Goal: Transaction & Acquisition: Download file/media

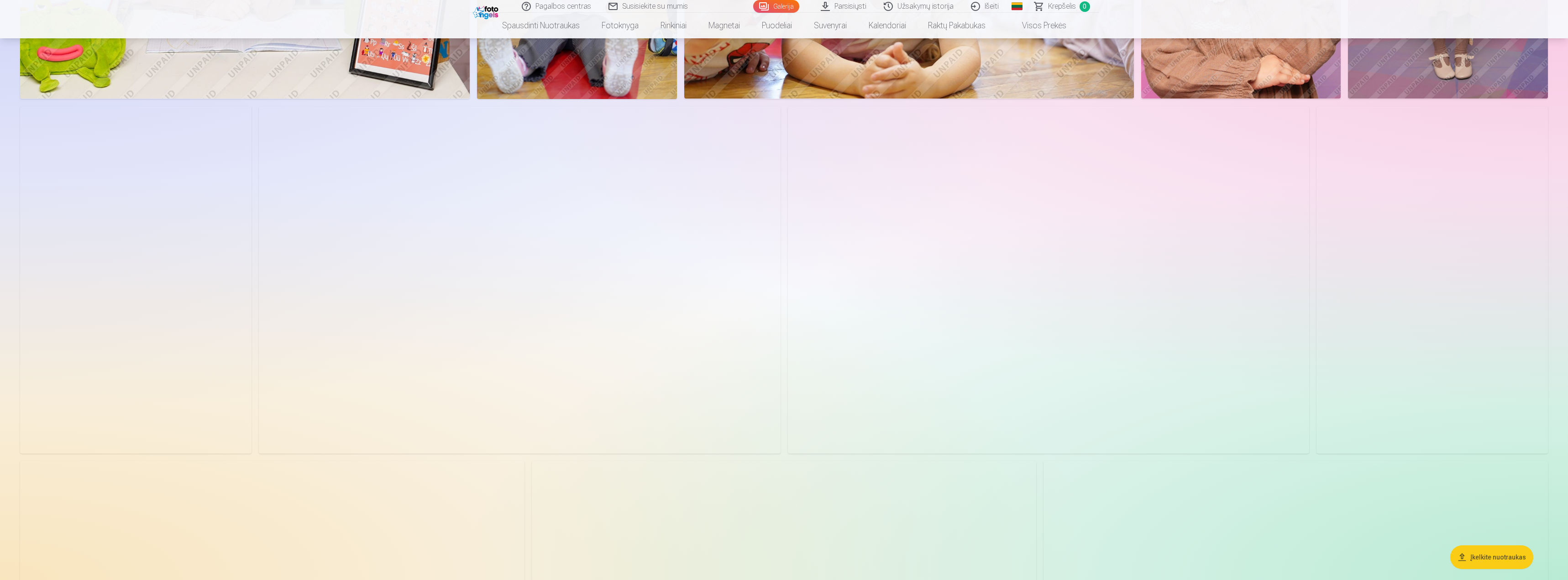
scroll to position [1872, 0]
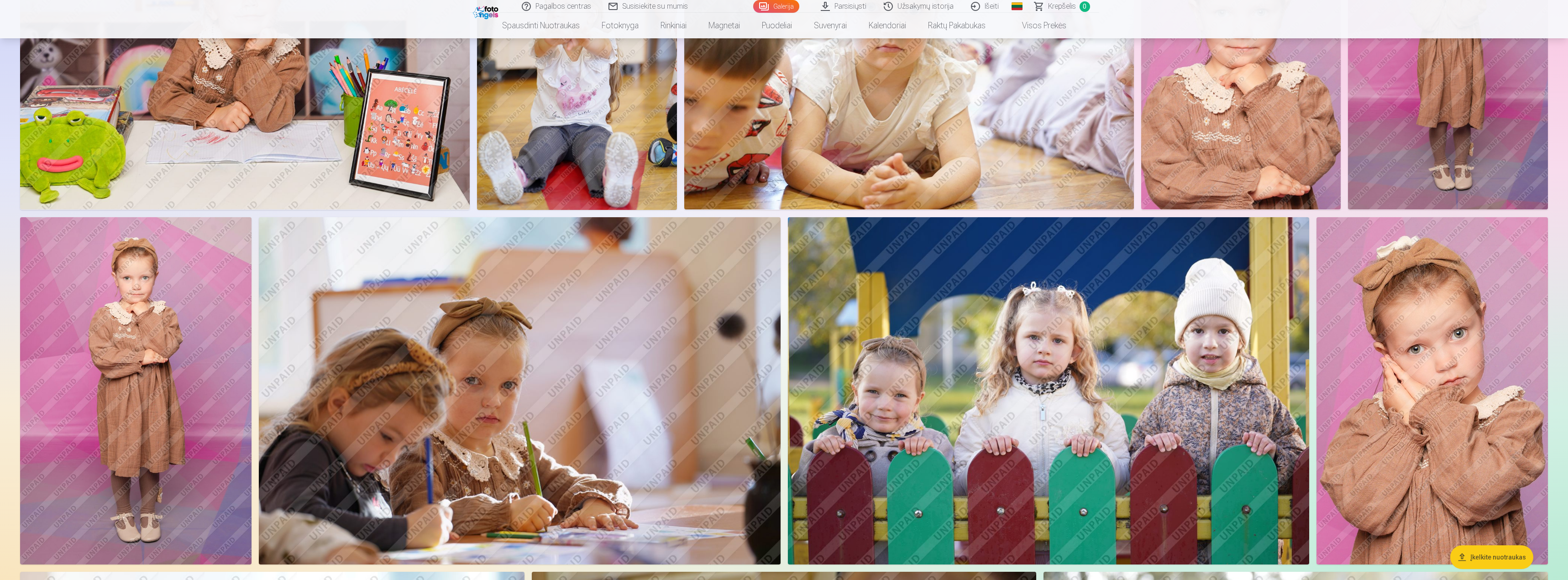
click at [1461, 349] on img at bounding box center [1432, 390] width 231 height 347
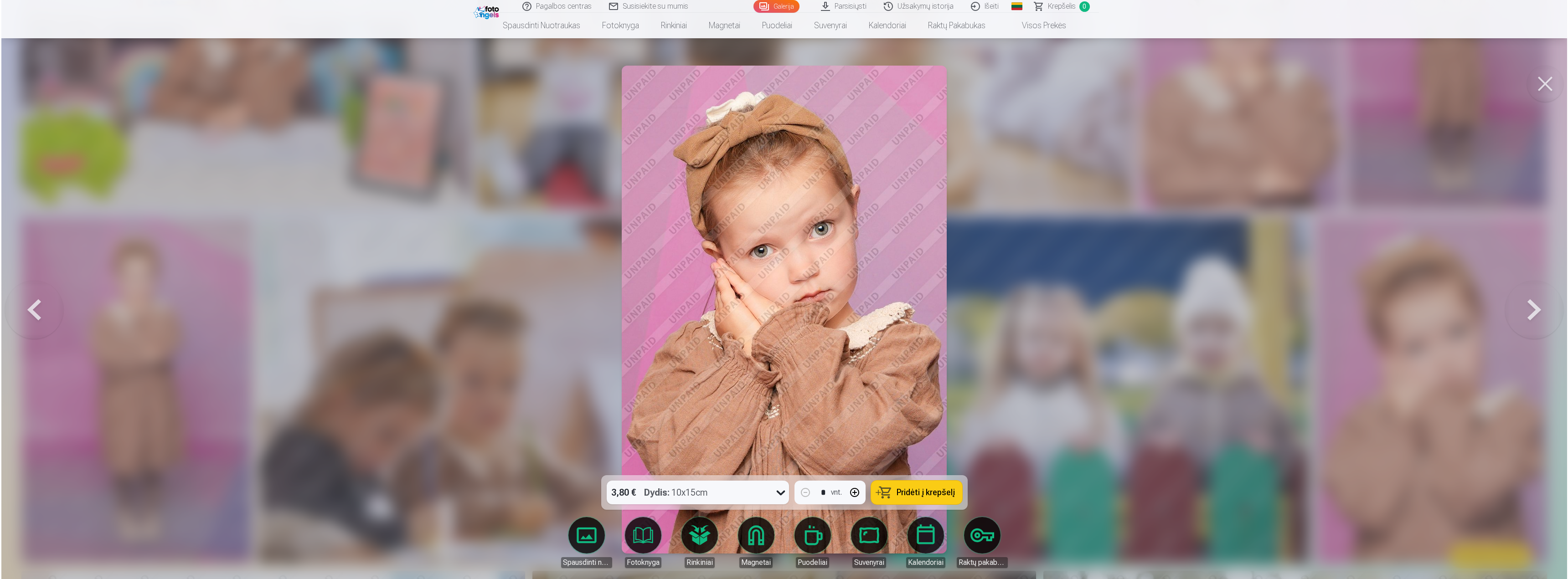
scroll to position [1871, 0]
drag, startPoint x: 1497, startPoint y: 361, endPoint x: 1567, endPoint y: 133, distance: 238.5
click at [1505, 350] on div at bounding box center [784, 290] width 1568 height 579
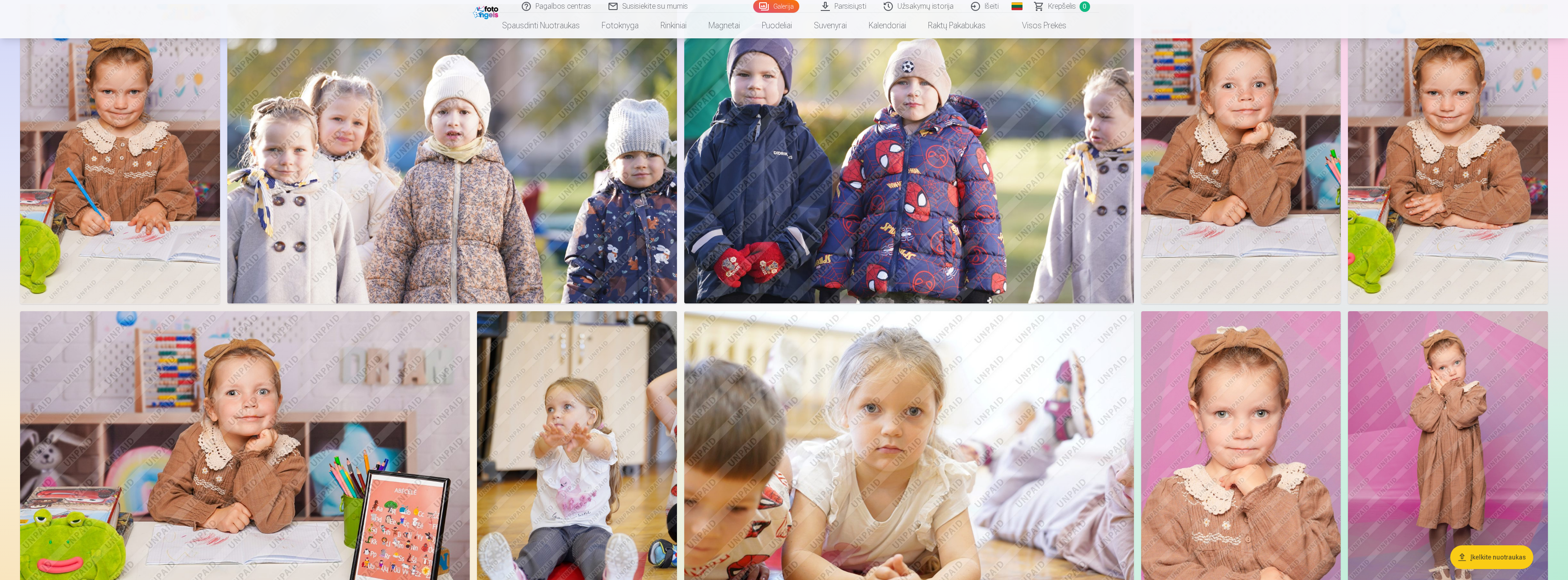
scroll to position [1415, 0]
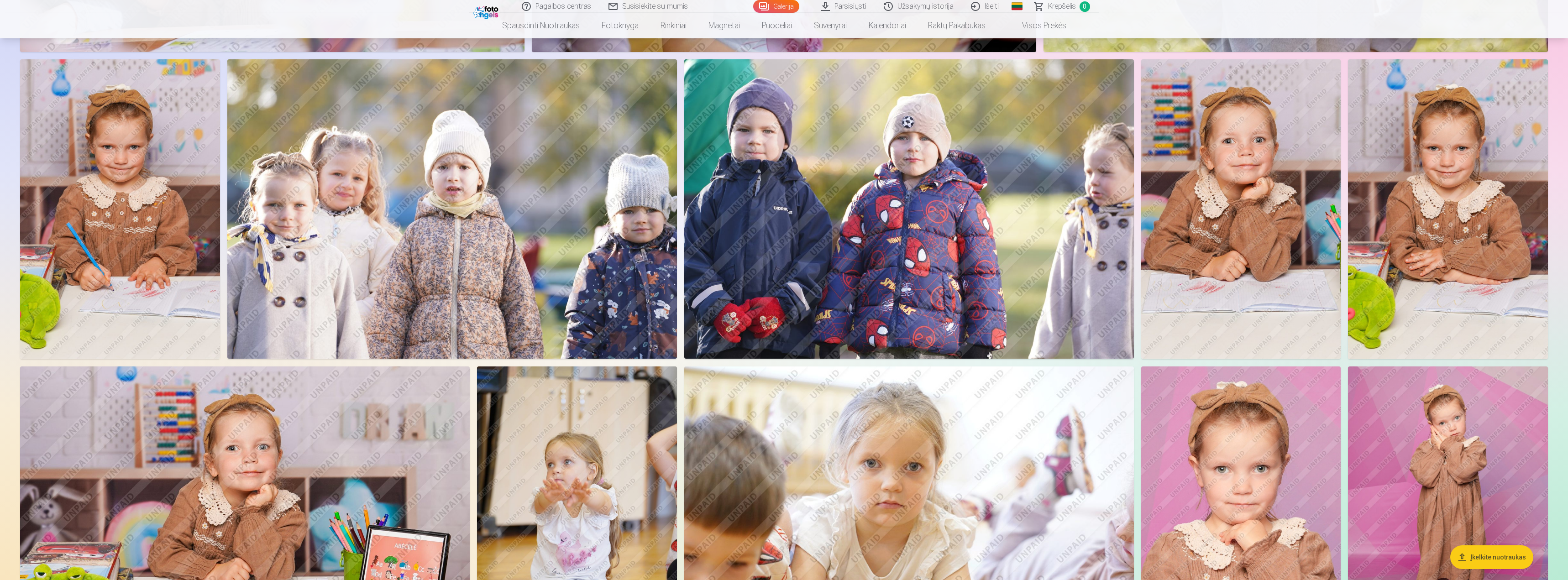
click at [1493, 214] on img at bounding box center [1448, 209] width 200 height 300
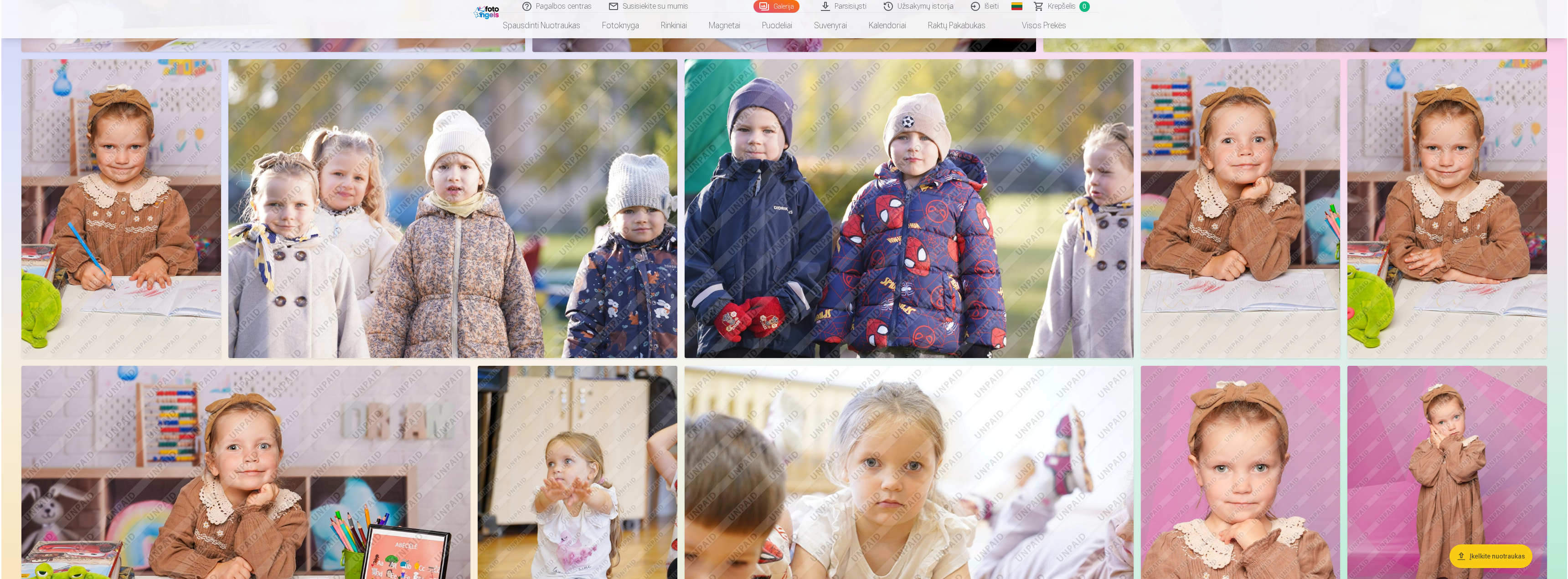
scroll to position [1414, 0]
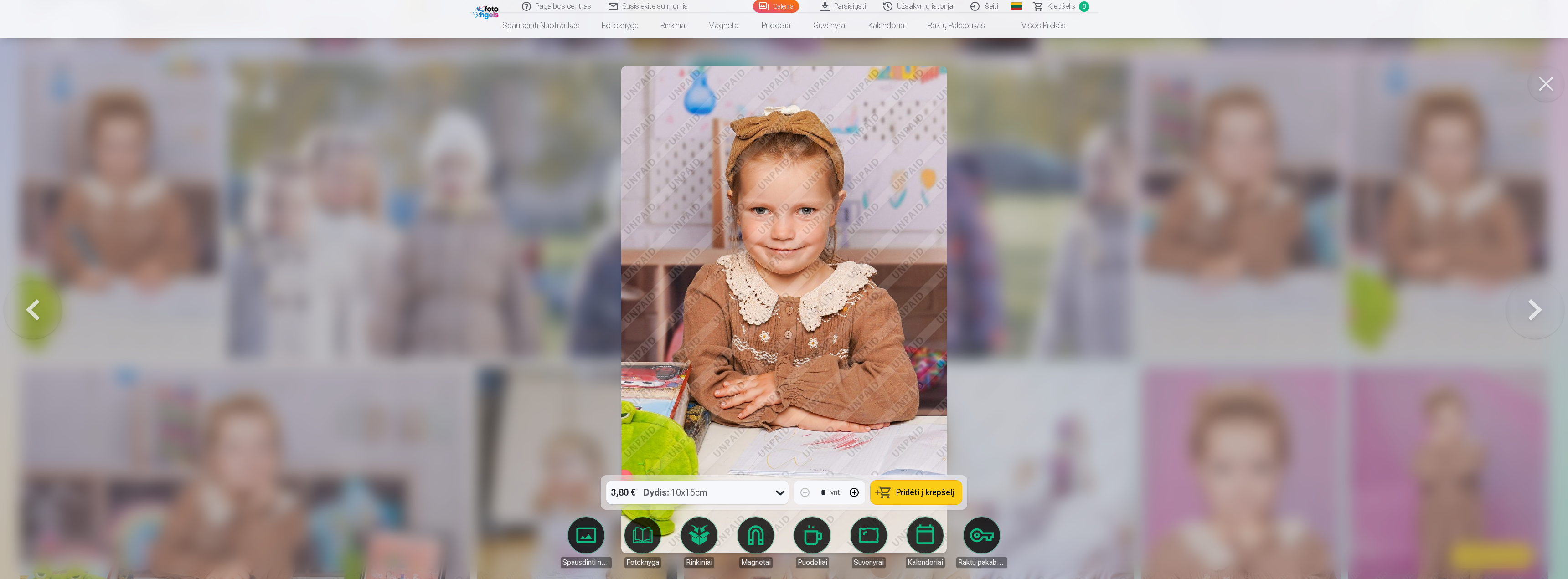
click at [1380, 153] on div at bounding box center [784, 290] width 1568 height 579
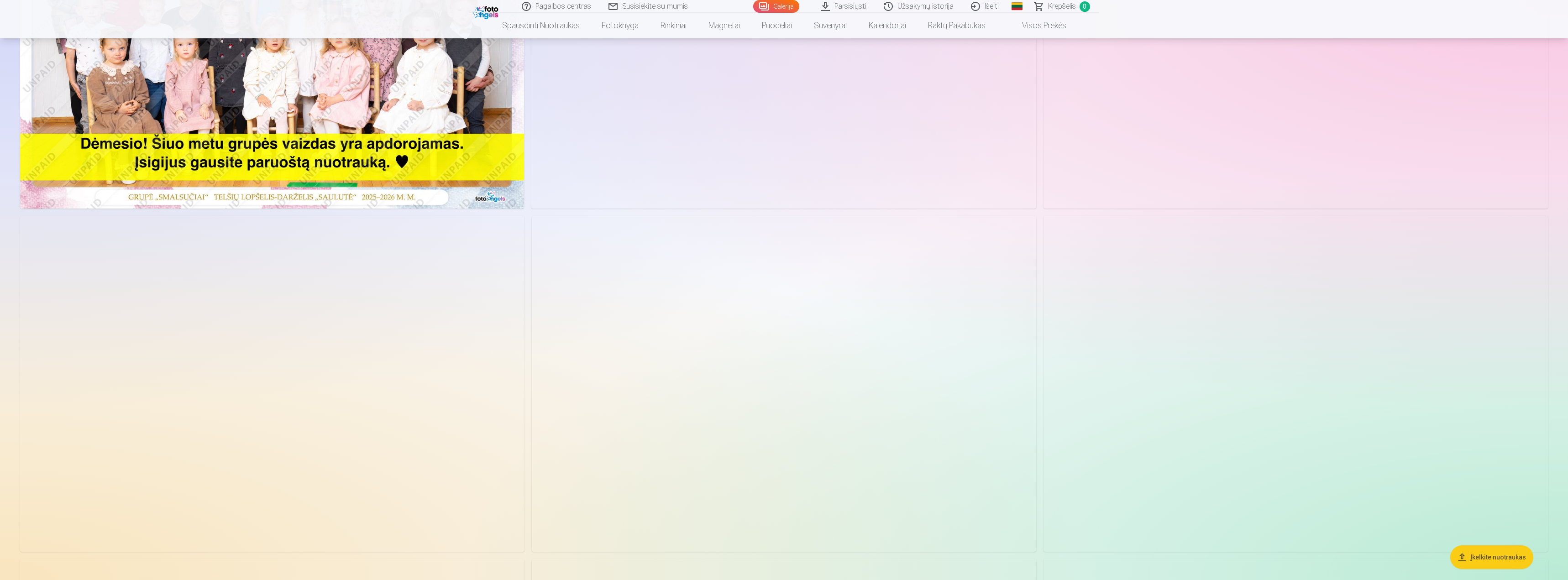
scroll to position [91, 0]
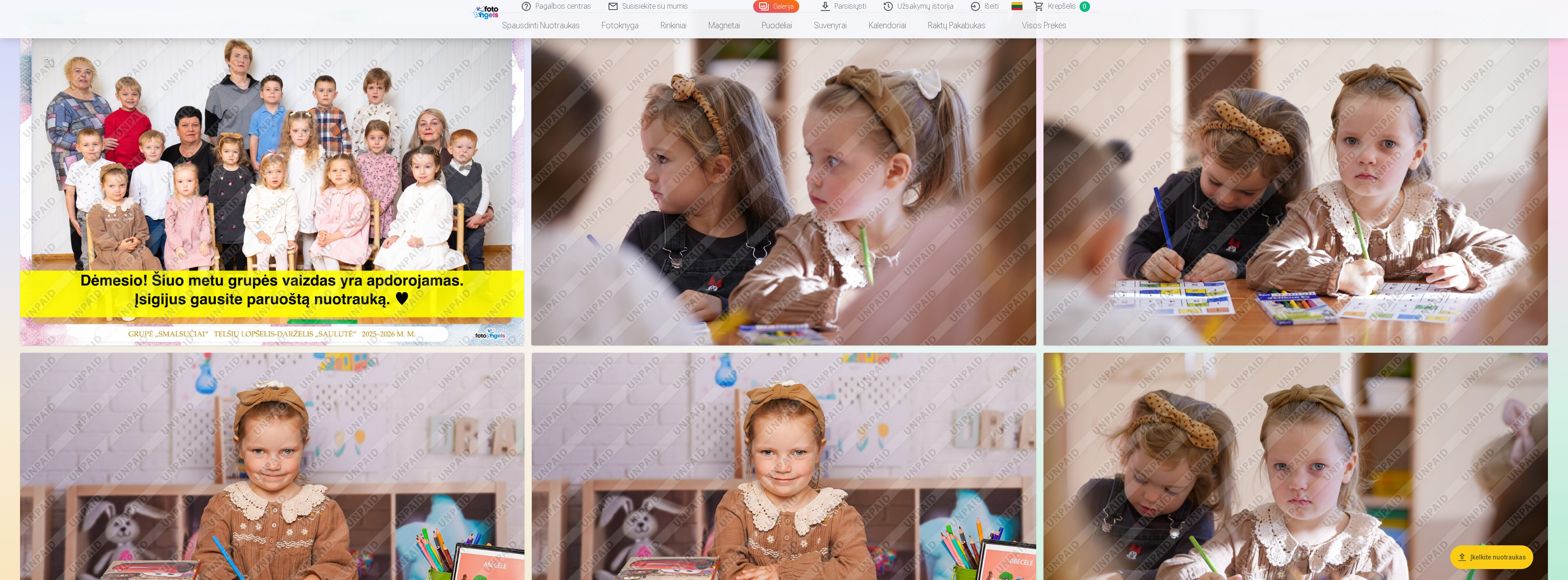
click at [240, 202] on img at bounding box center [272, 177] width 504 height 336
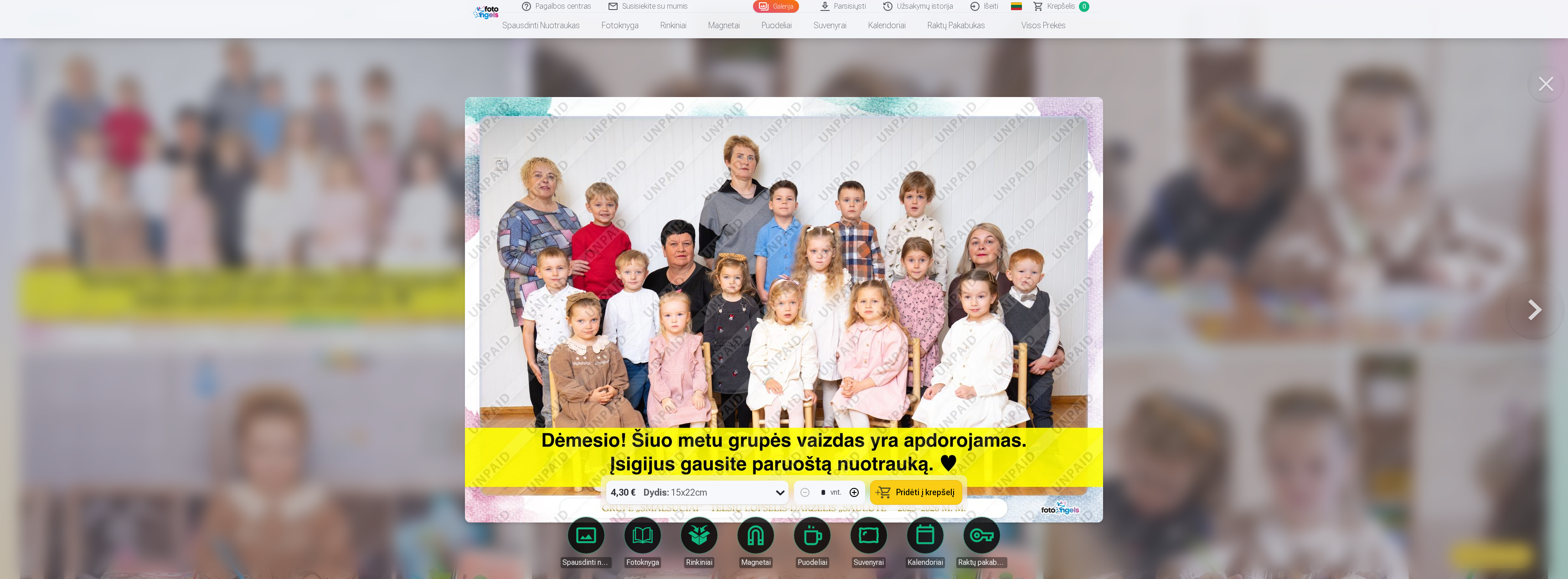
click at [1246, 218] on div at bounding box center [784, 290] width 1568 height 579
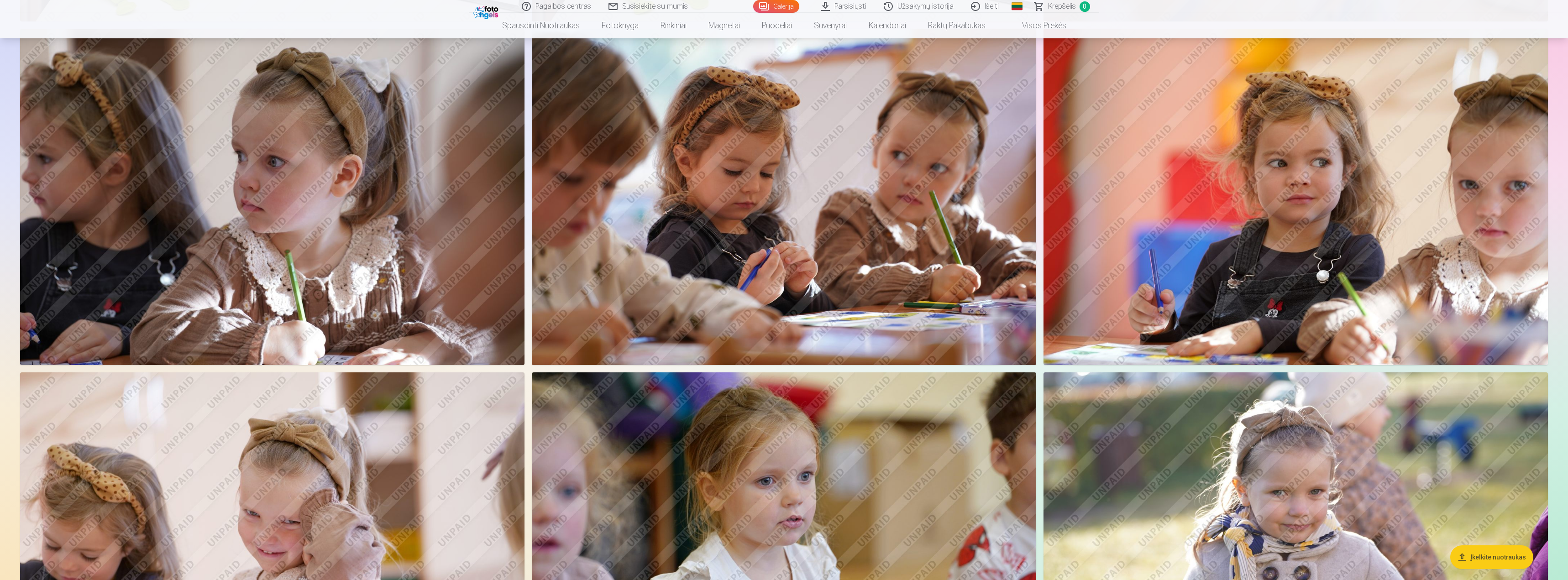
scroll to position [1004, 0]
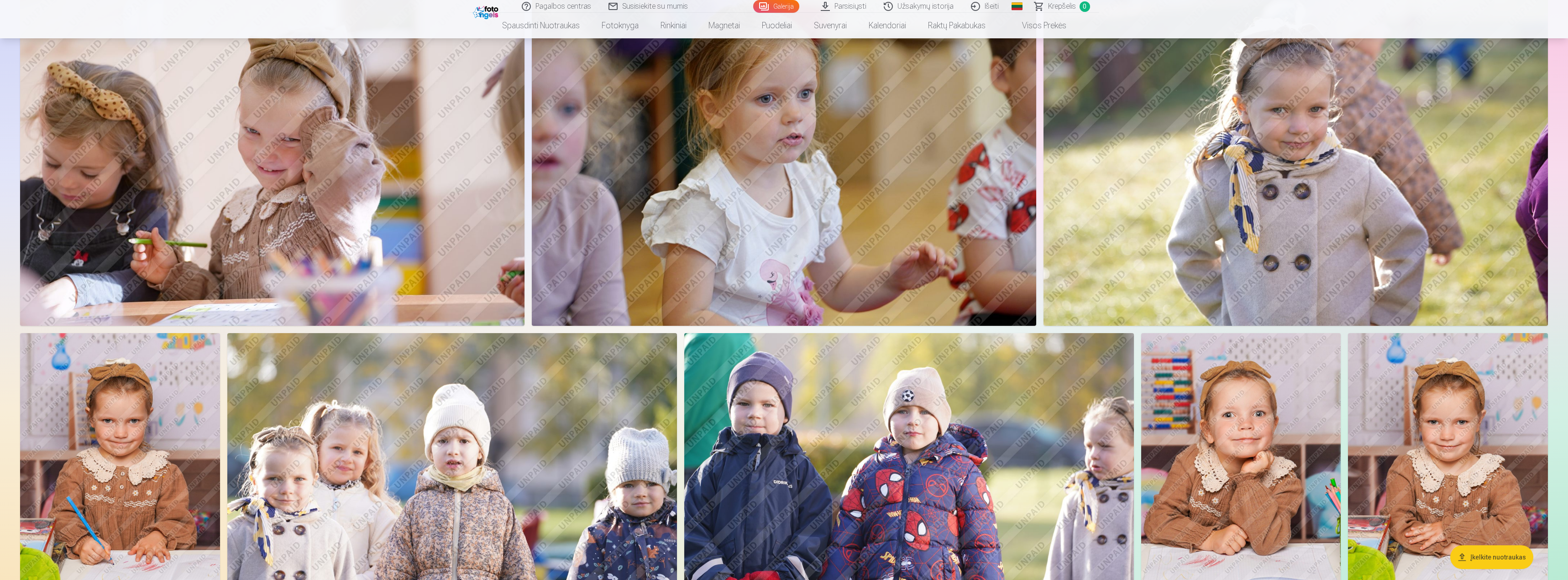
click at [954, 80] on img at bounding box center [784, 158] width 505 height 336
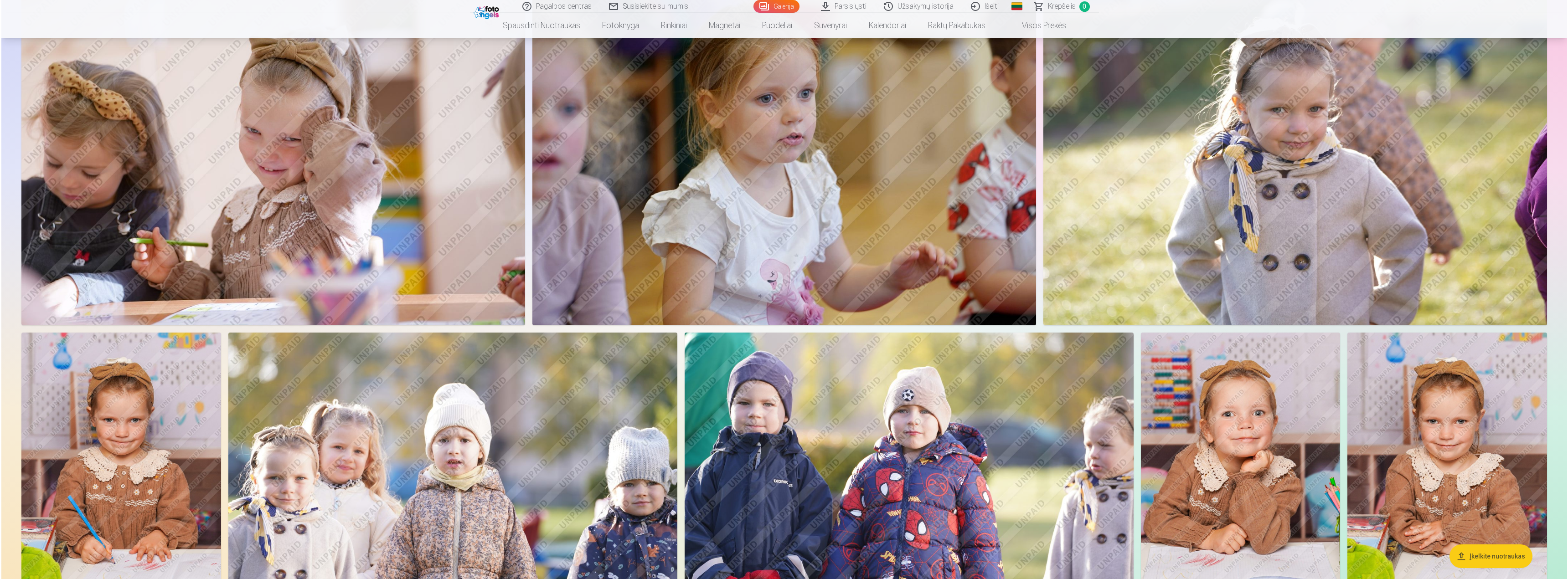
scroll to position [1141, 0]
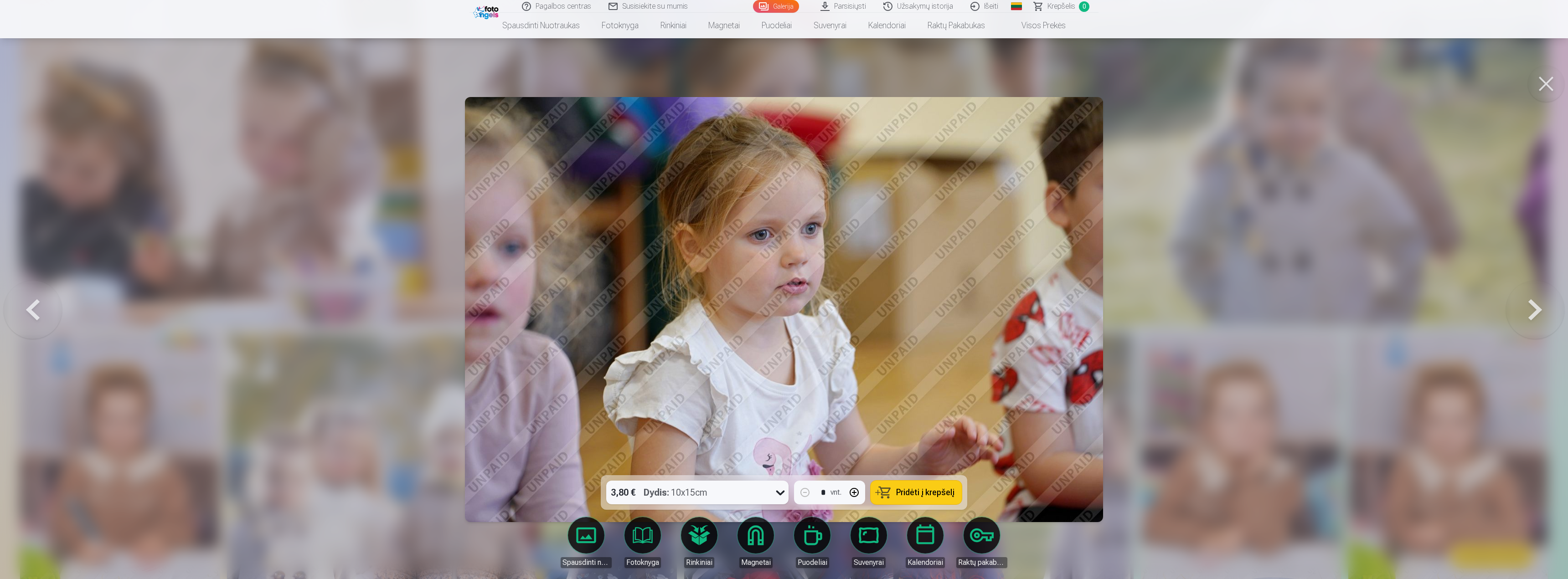
click at [1541, 316] on button at bounding box center [1535, 309] width 59 height 313
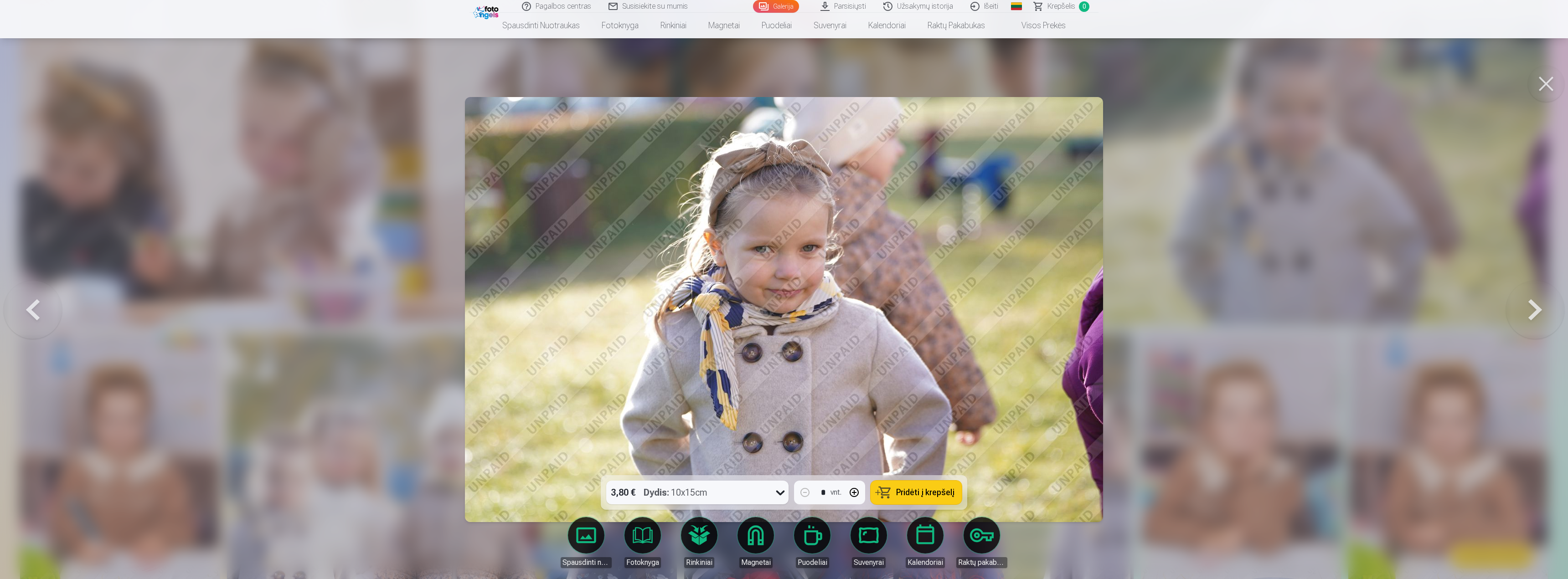
click at [1541, 316] on button at bounding box center [1535, 309] width 59 height 313
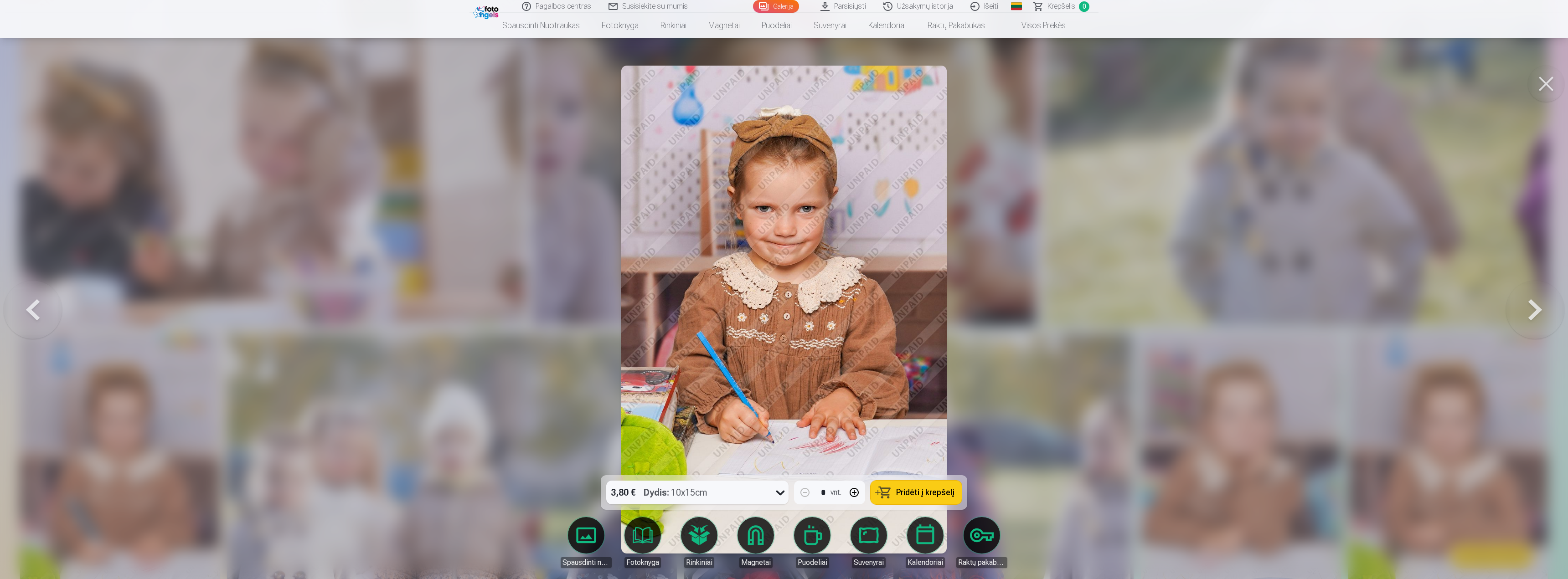
click at [1541, 316] on button at bounding box center [1535, 309] width 59 height 313
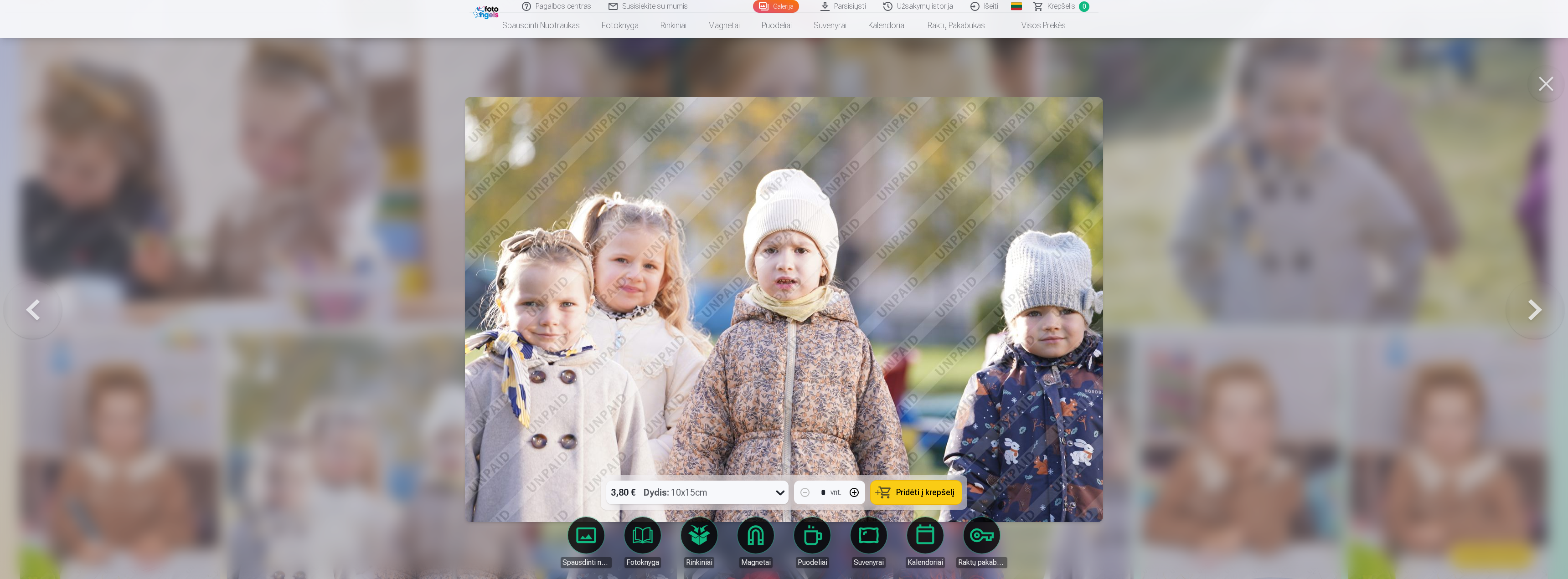
click at [1541, 317] on button at bounding box center [1535, 309] width 59 height 313
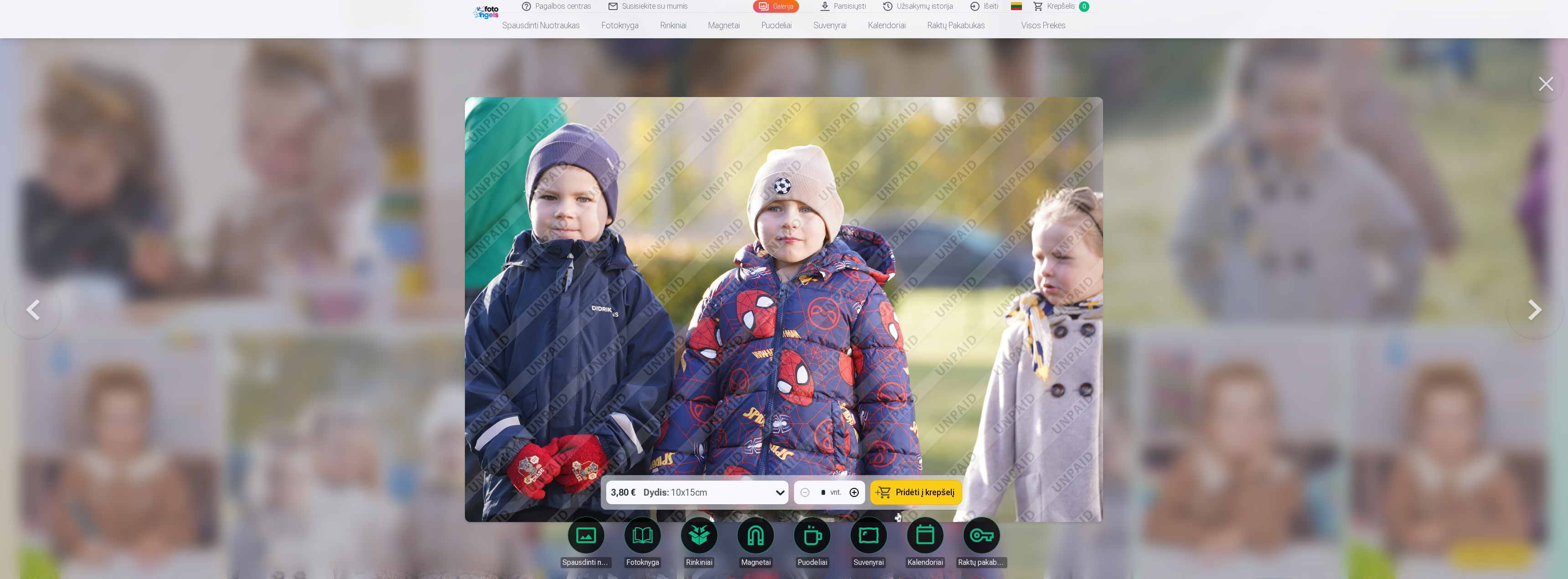
click at [1541, 317] on button at bounding box center [1535, 309] width 59 height 313
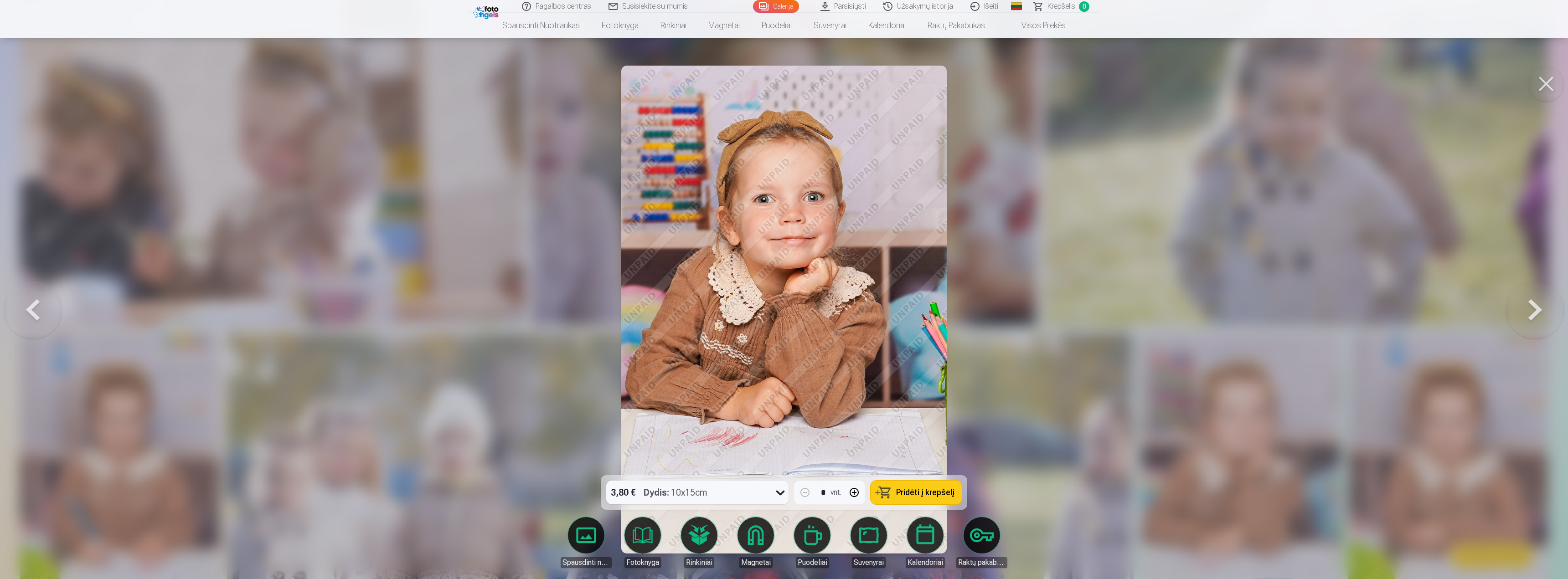
click at [1541, 317] on button at bounding box center [1535, 309] width 59 height 313
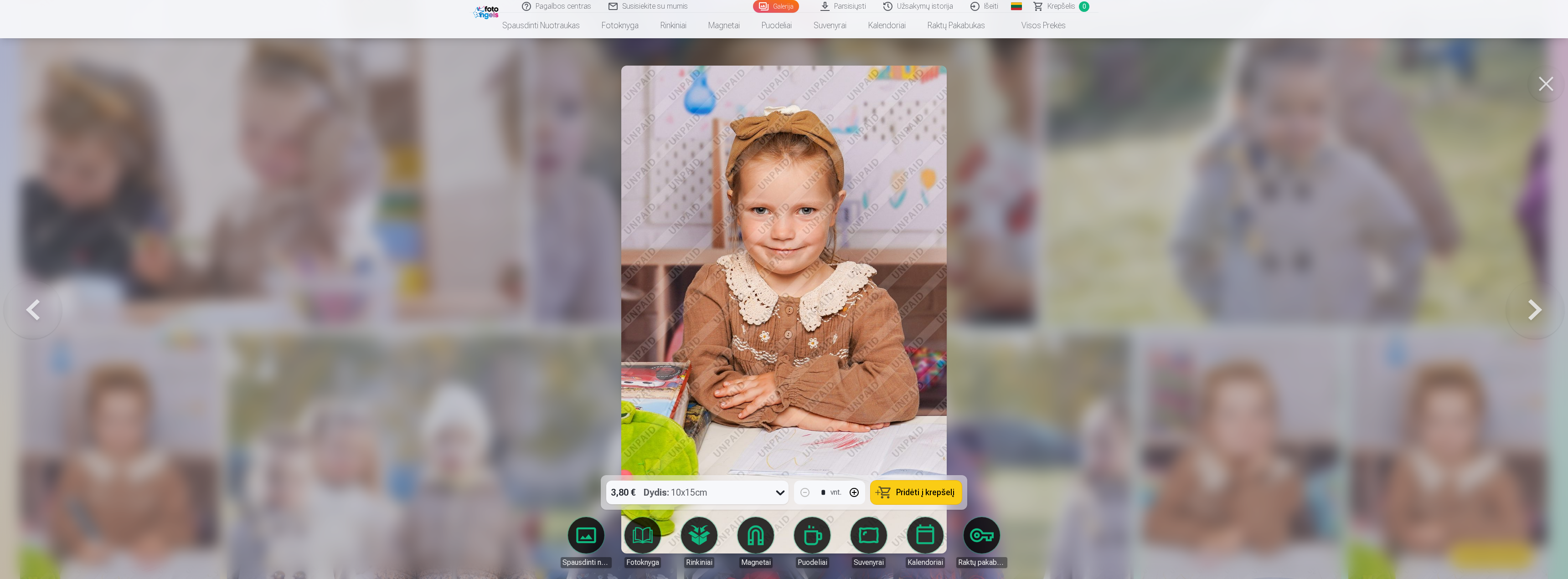
click at [33, 305] on button at bounding box center [33, 309] width 59 height 313
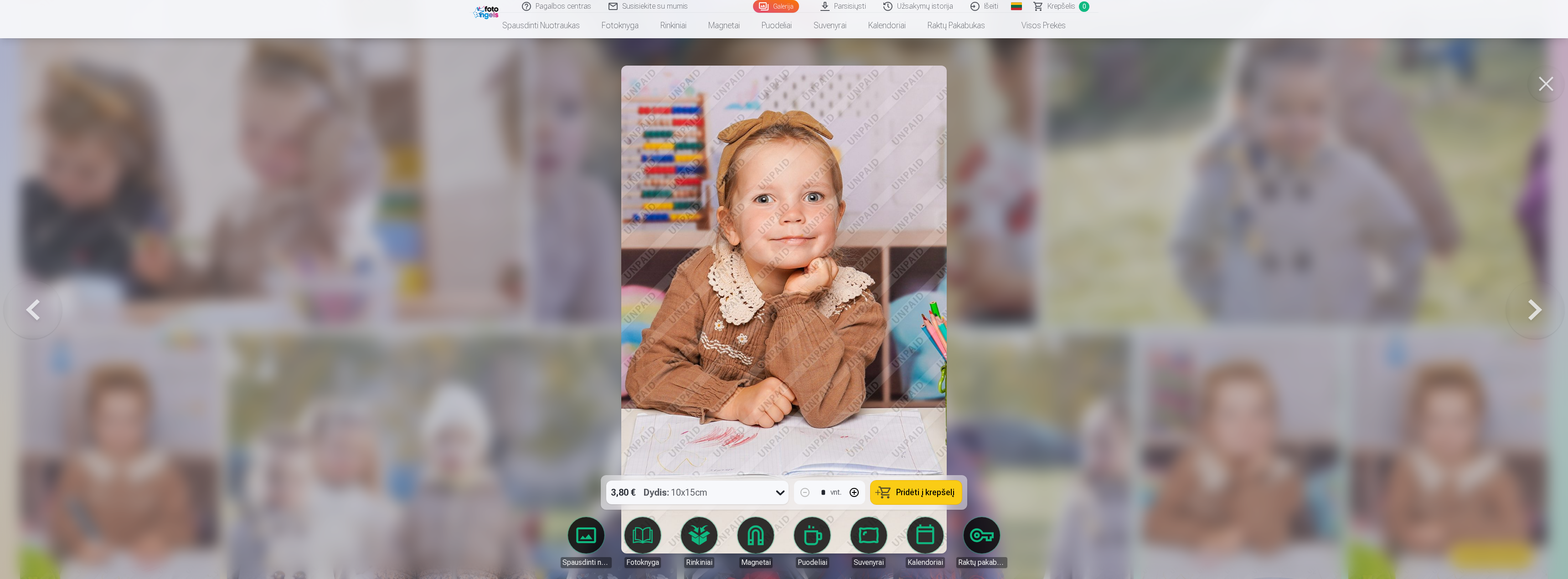
click at [1538, 82] on button at bounding box center [1546, 84] width 36 height 36
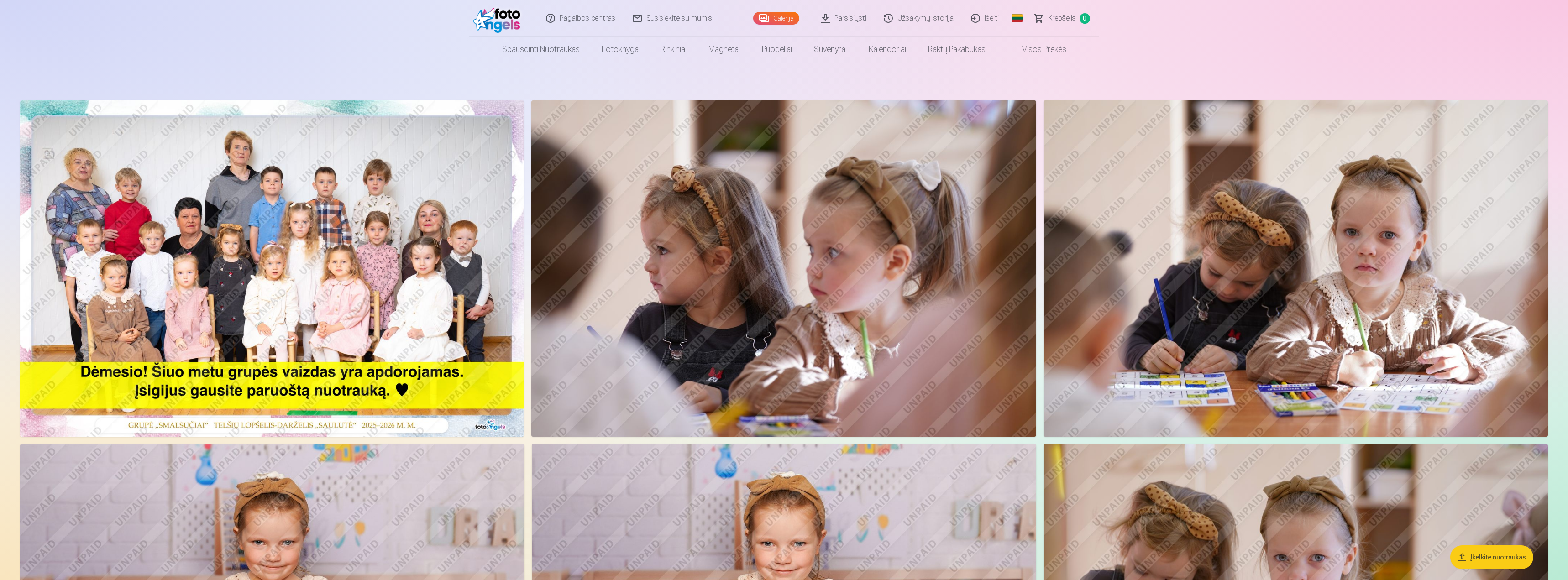
click at [161, 323] on img at bounding box center [272, 269] width 504 height 336
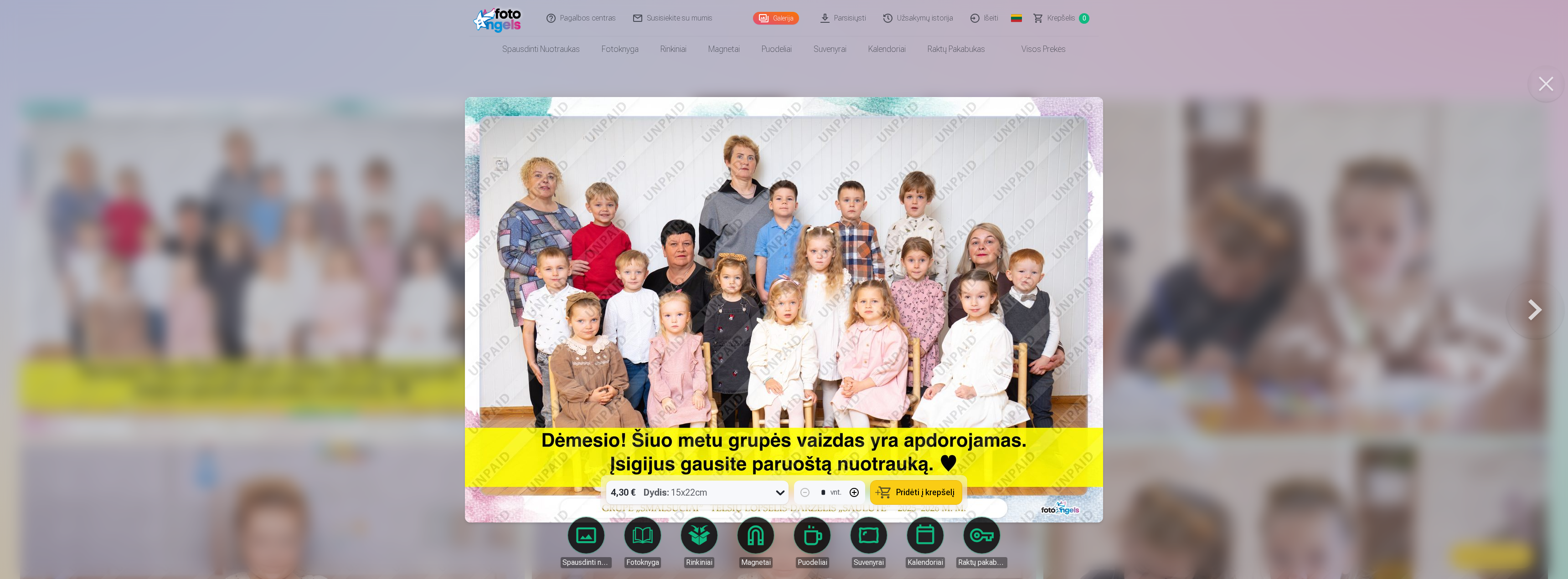
click at [1259, 90] on div at bounding box center [784, 290] width 1568 height 579
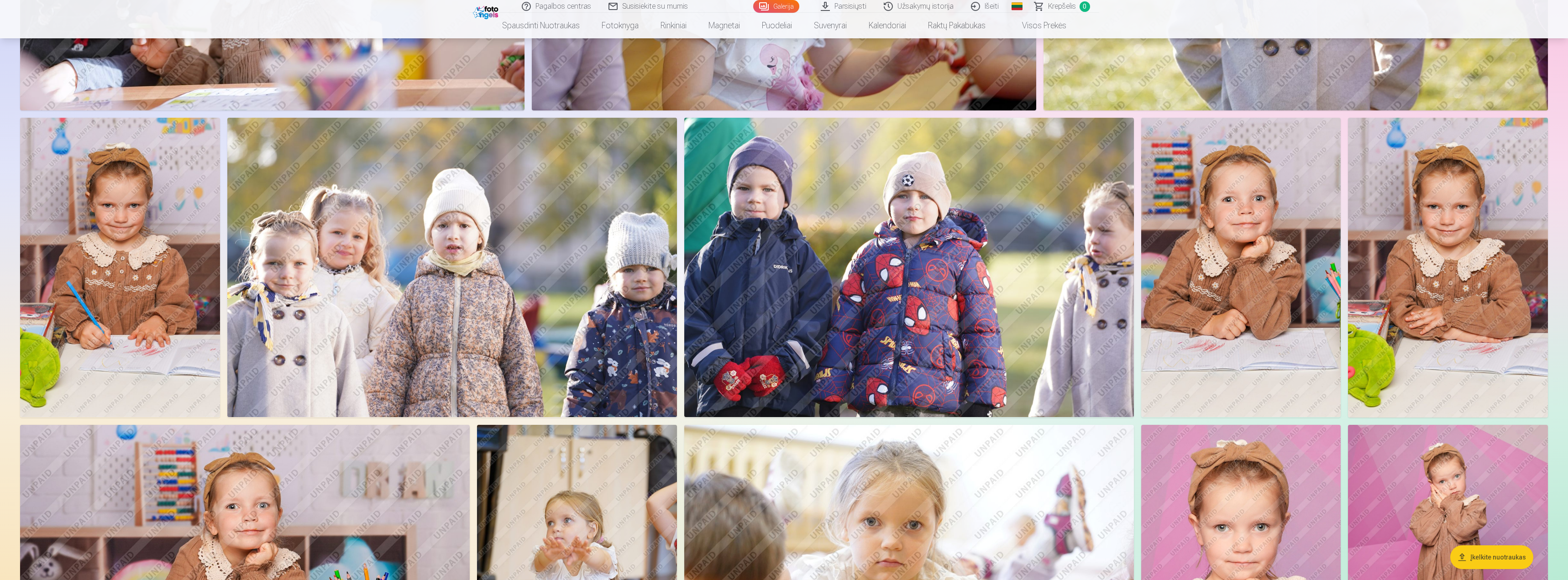
scroll to position [1369, 0]
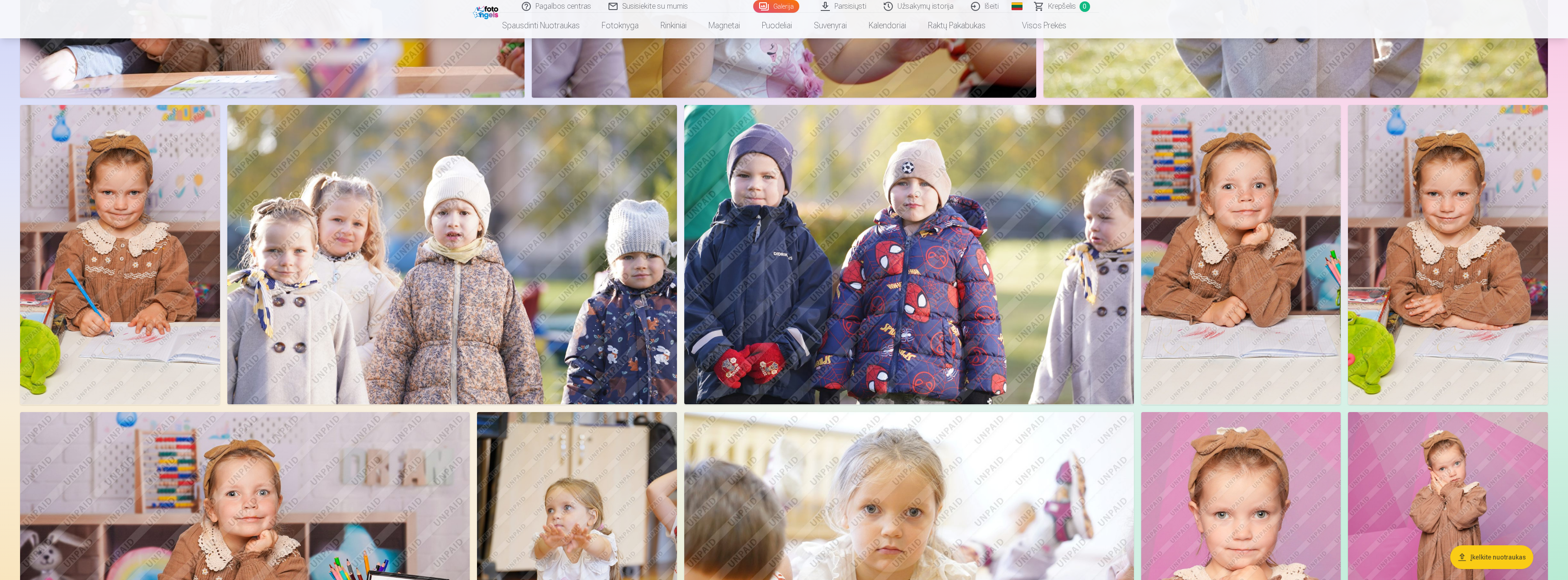
click at [296, 225] on img at bounding box center [452, 255] width 450 height 300
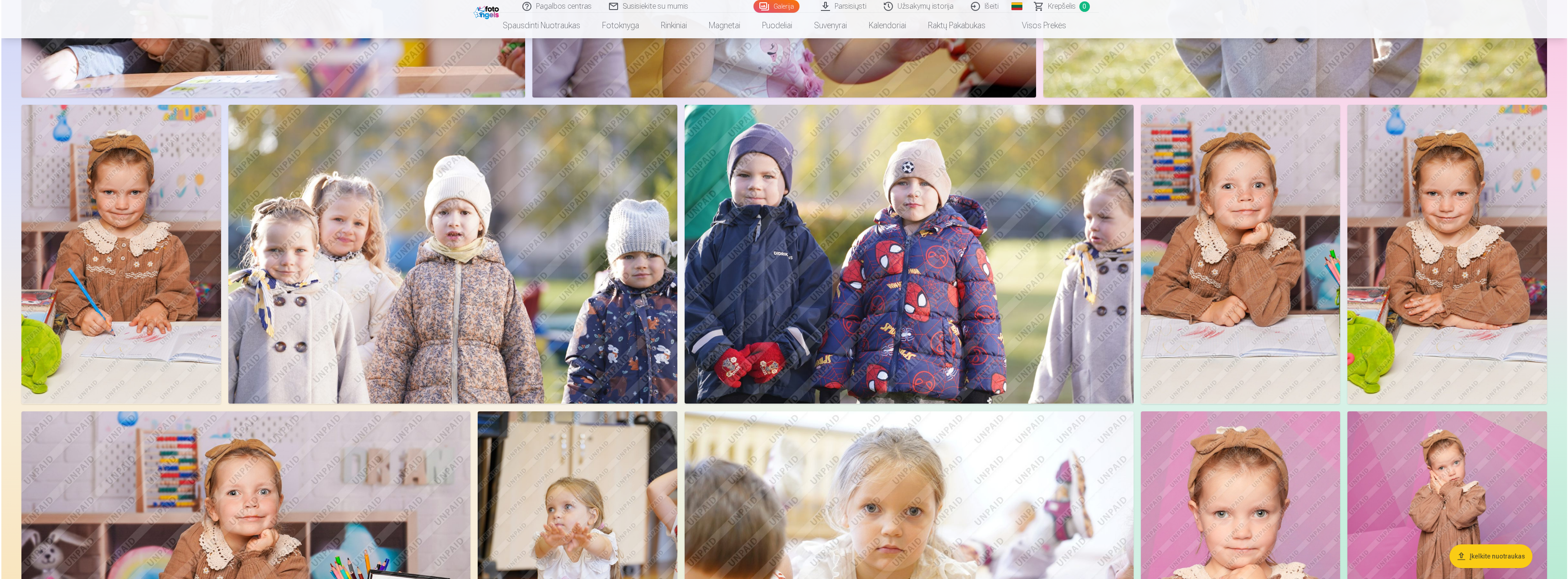
scroll to position [1368, 0]
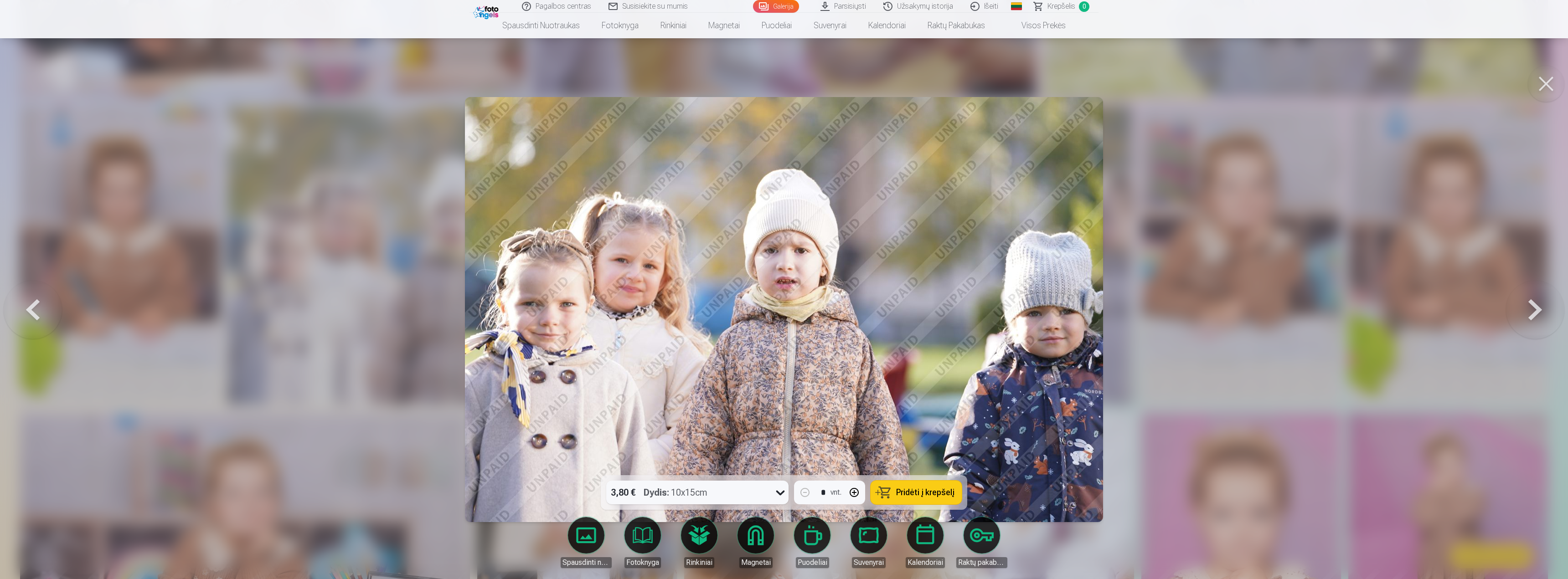
click at [1250, 280] on div at bounding box center [784, 290] width 1568 height 579
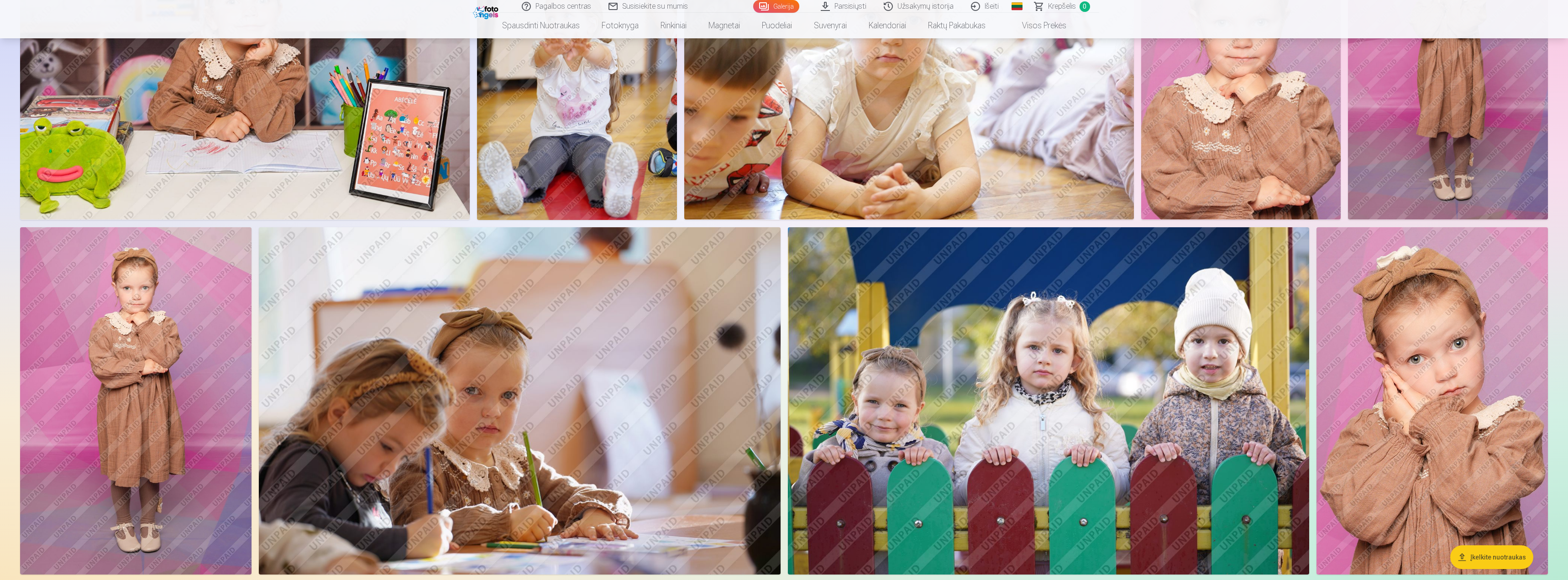
scroll to position [1872, 0]
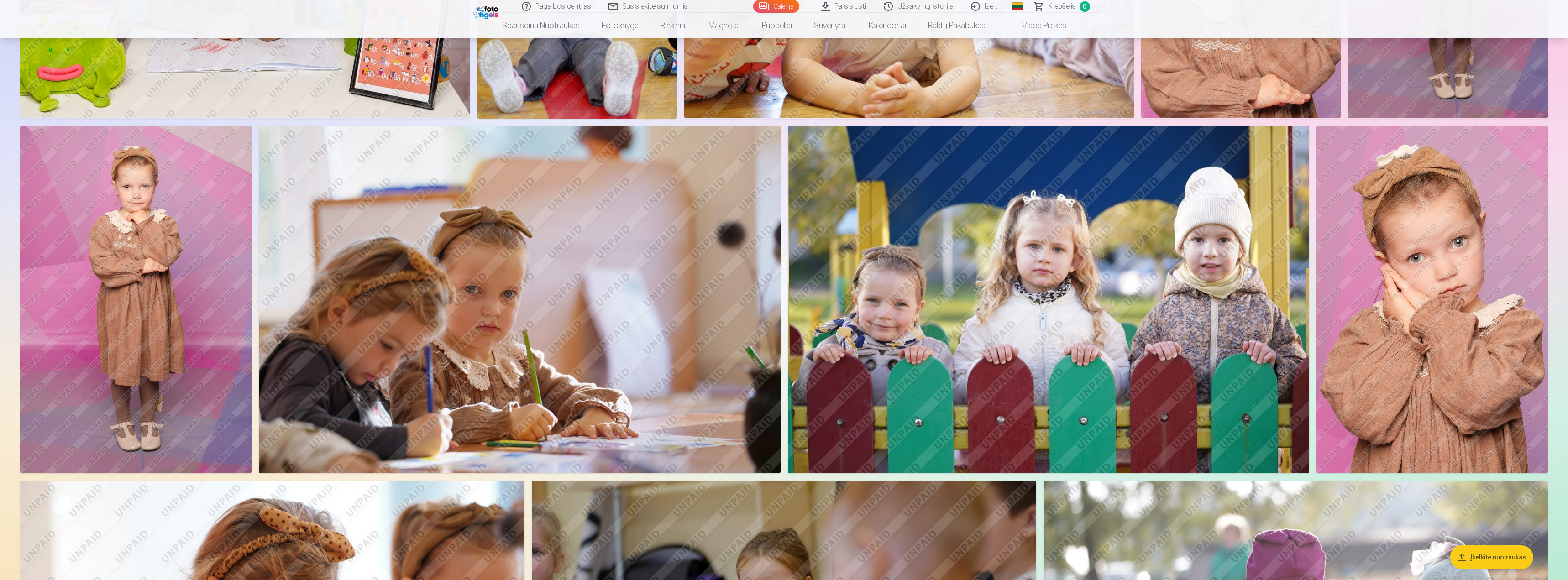
click at [1480, 405] on img at bounding box center [1432, 300] width 231 height 347
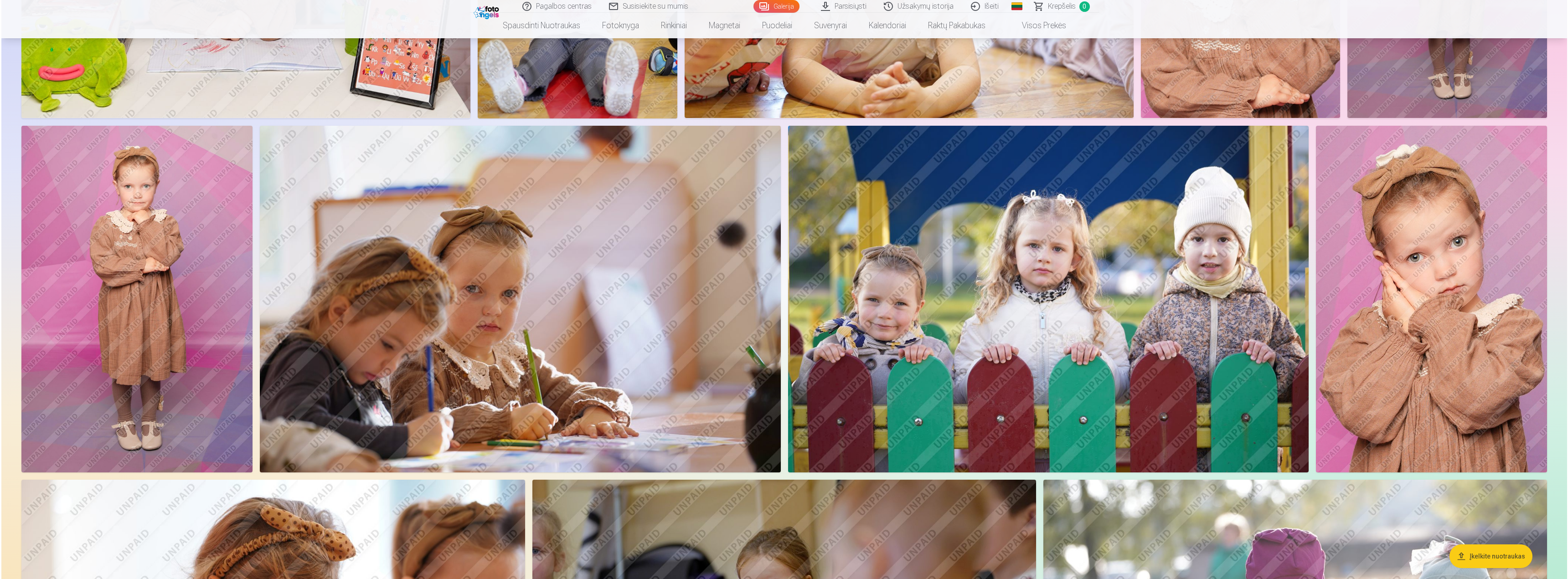
scroll to position [1962, 0]
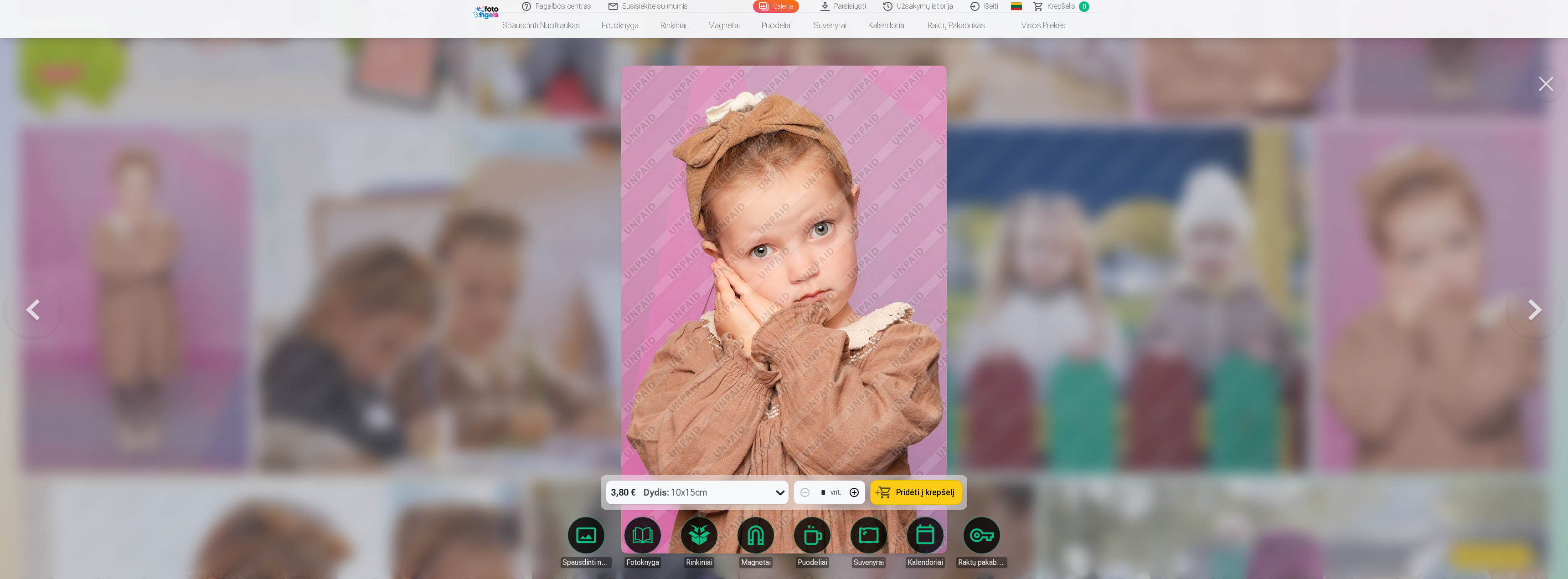
click at [1262, 155] on div at bounding box center [784, 290] width 1568 height 579
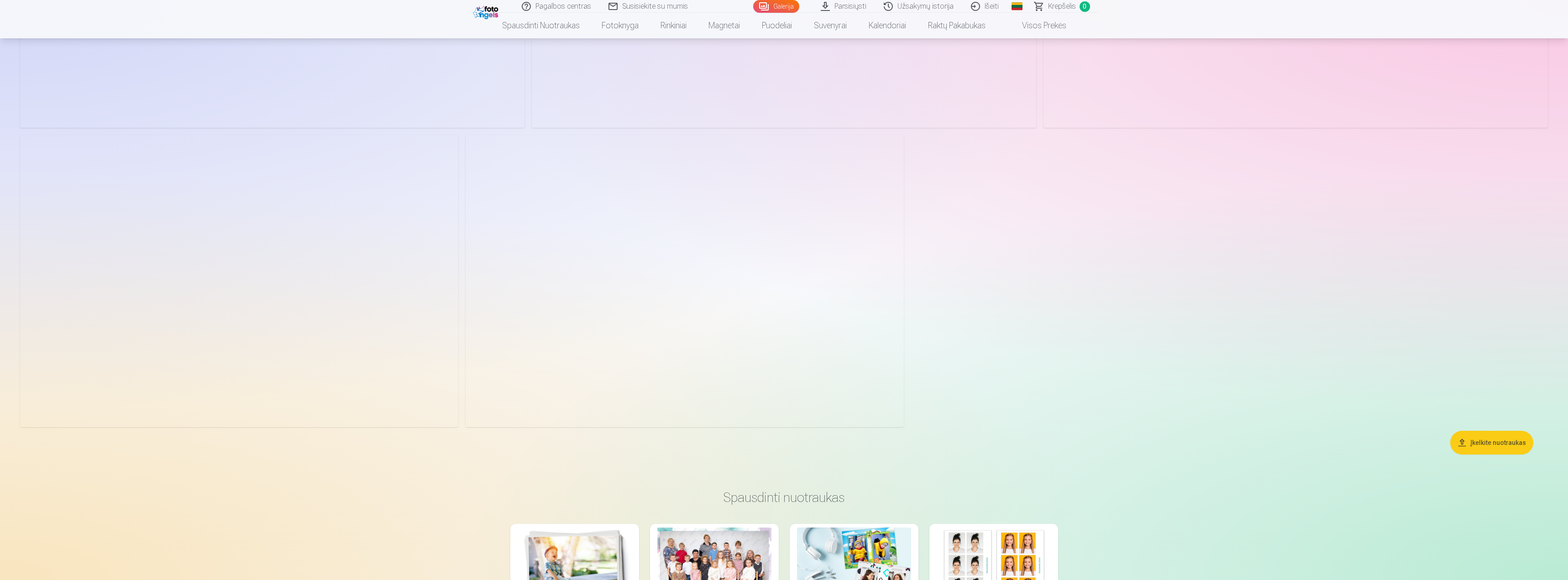
scroll to position [3013, 0]
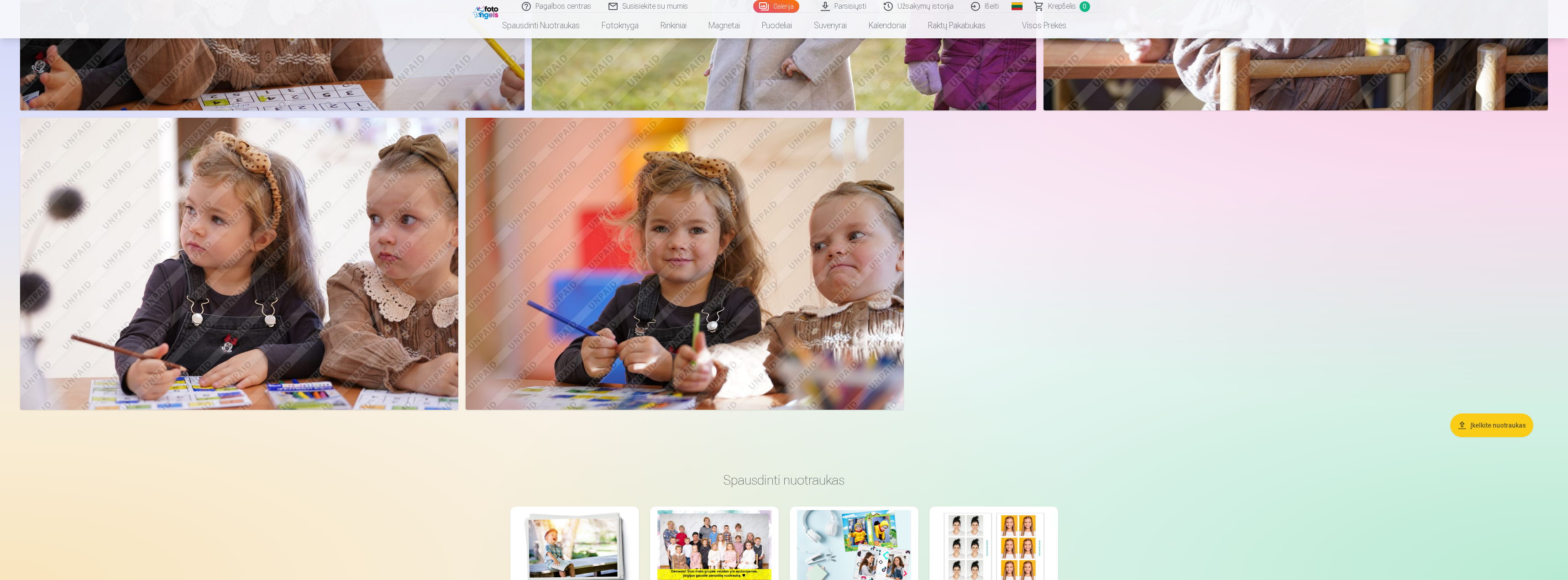
click at [857, 293] on img at bounding box center [685, 264] width 438 height 292
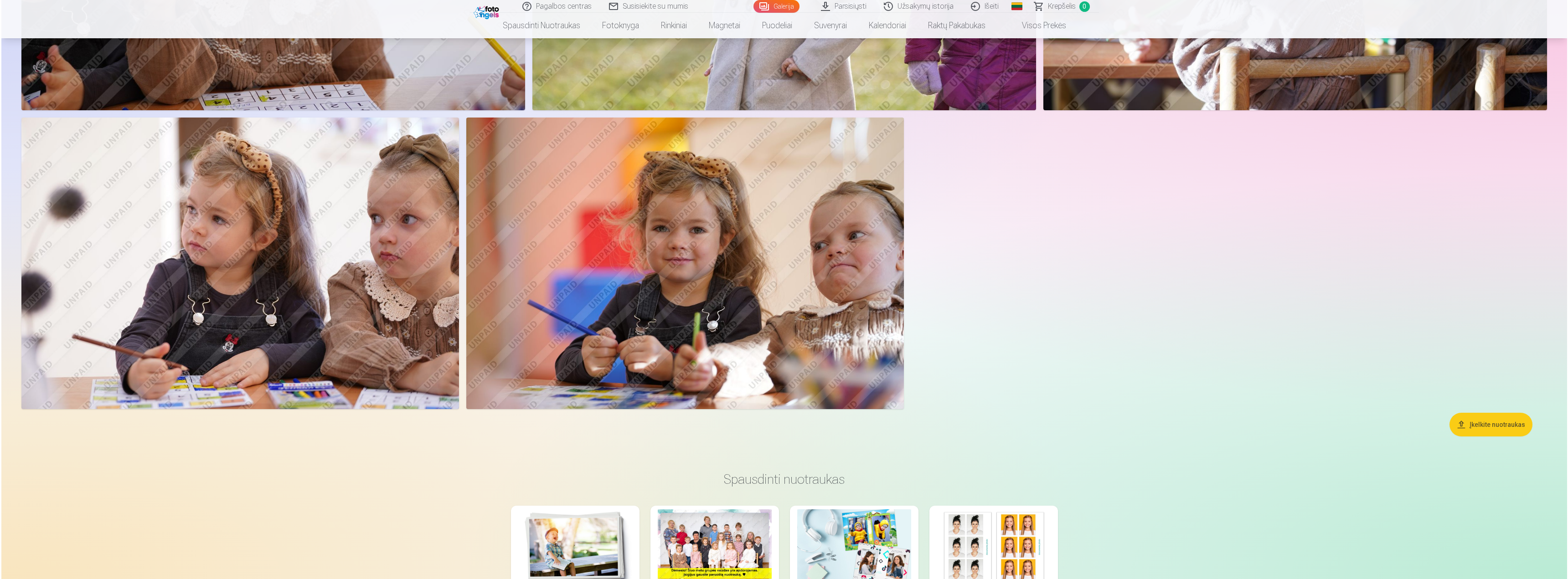
scroll to position [3011, 0]
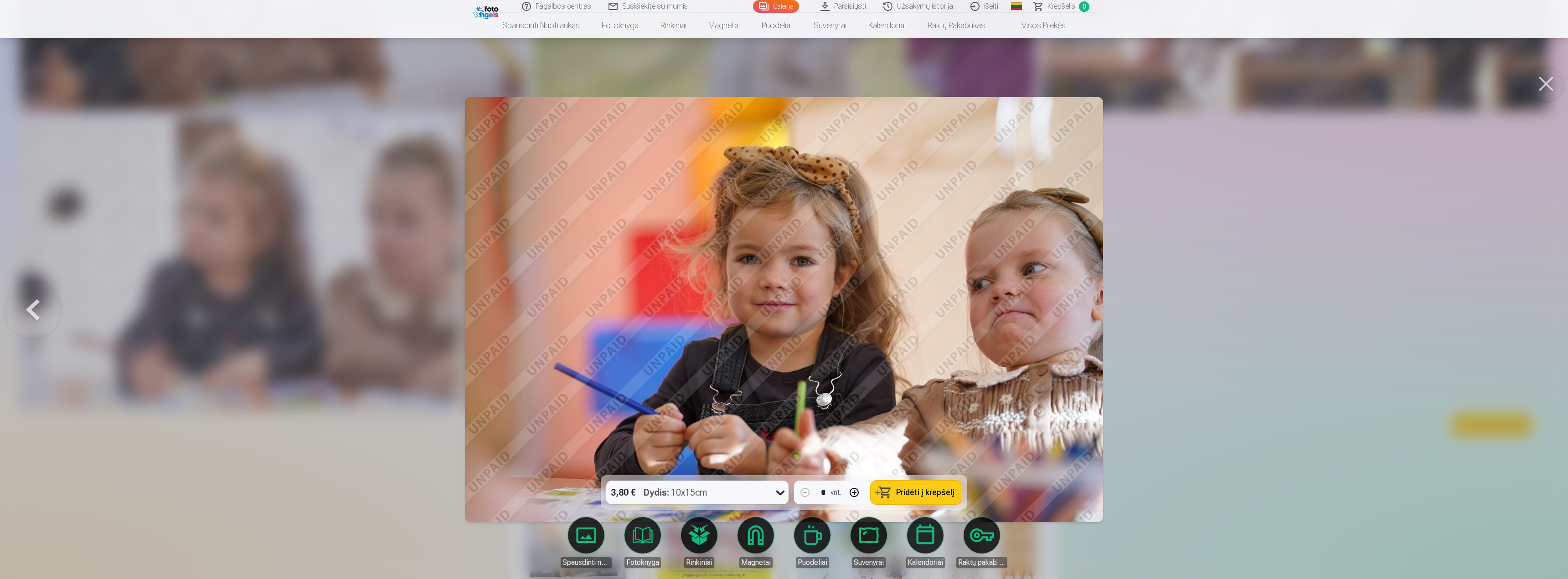
click at [1558, 90] on button at bounding box center [1546, 84] width 36 height 36
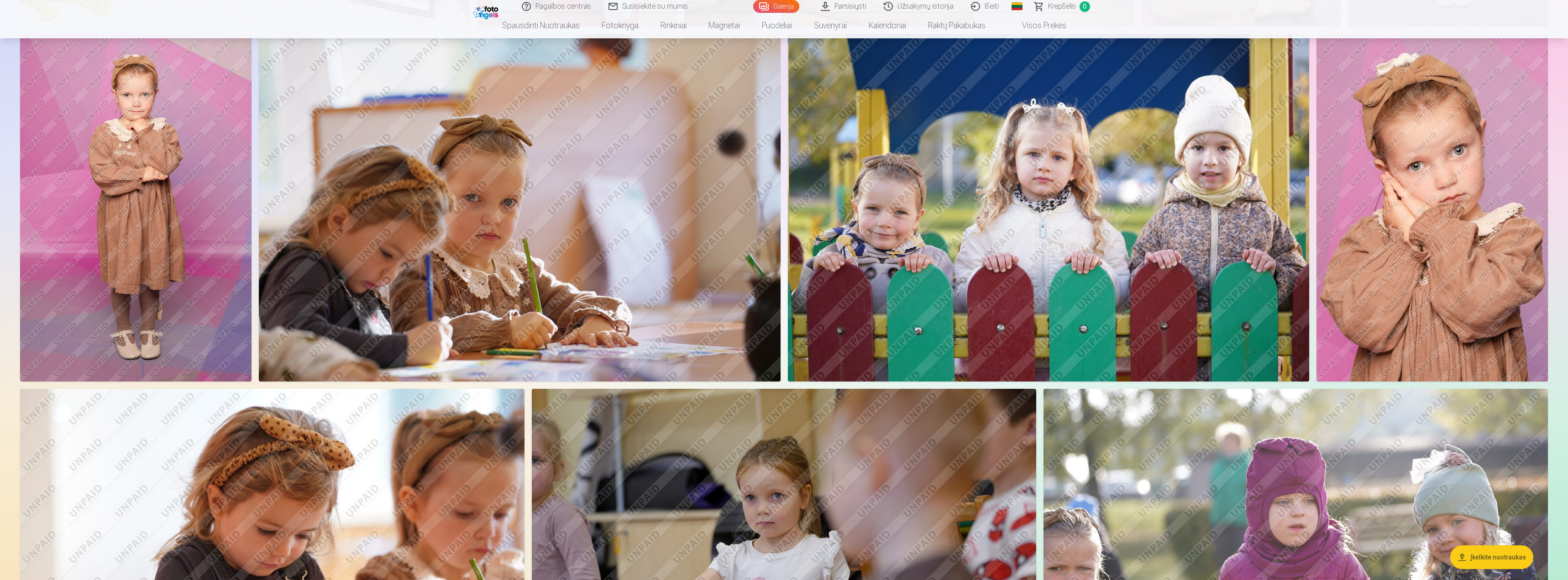
scroll to position [2054, 0]
click at [206, 143] on img at bounding box center [135, 209] width 231 height 347
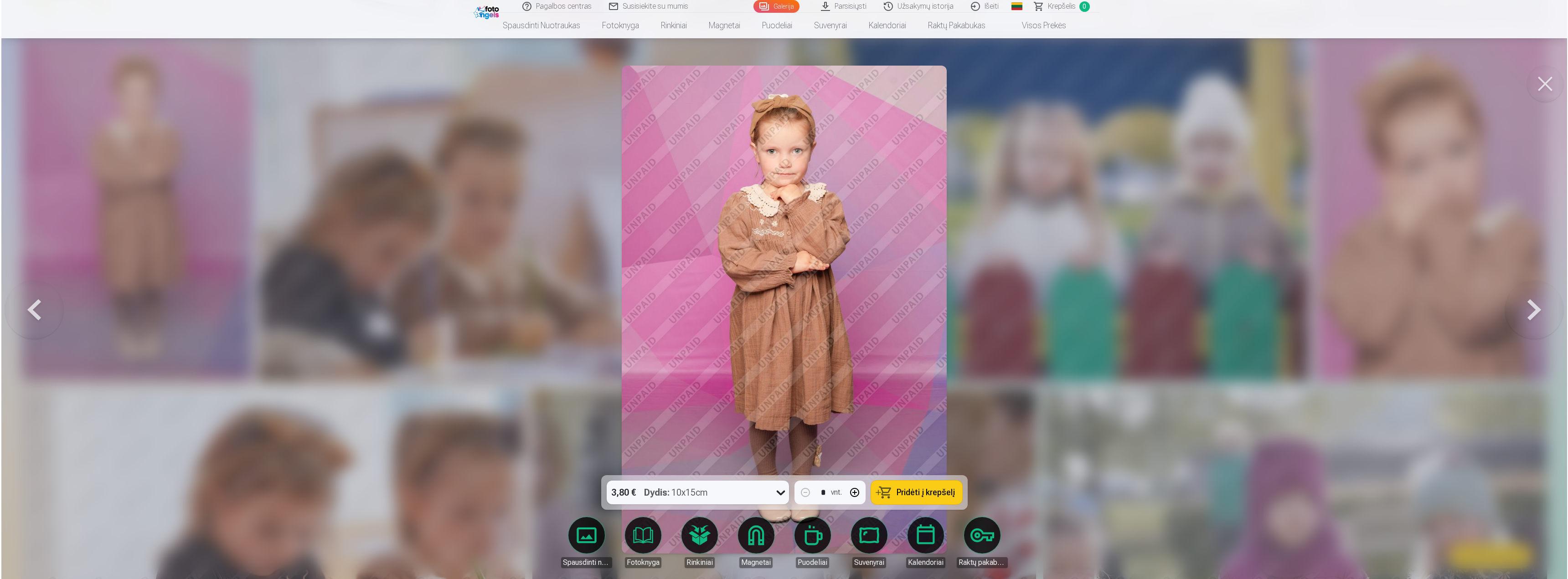
scroll to position [2053, 0]
click at [1203, 274] on div at bounding box center [784, 290] width 1568 height 579
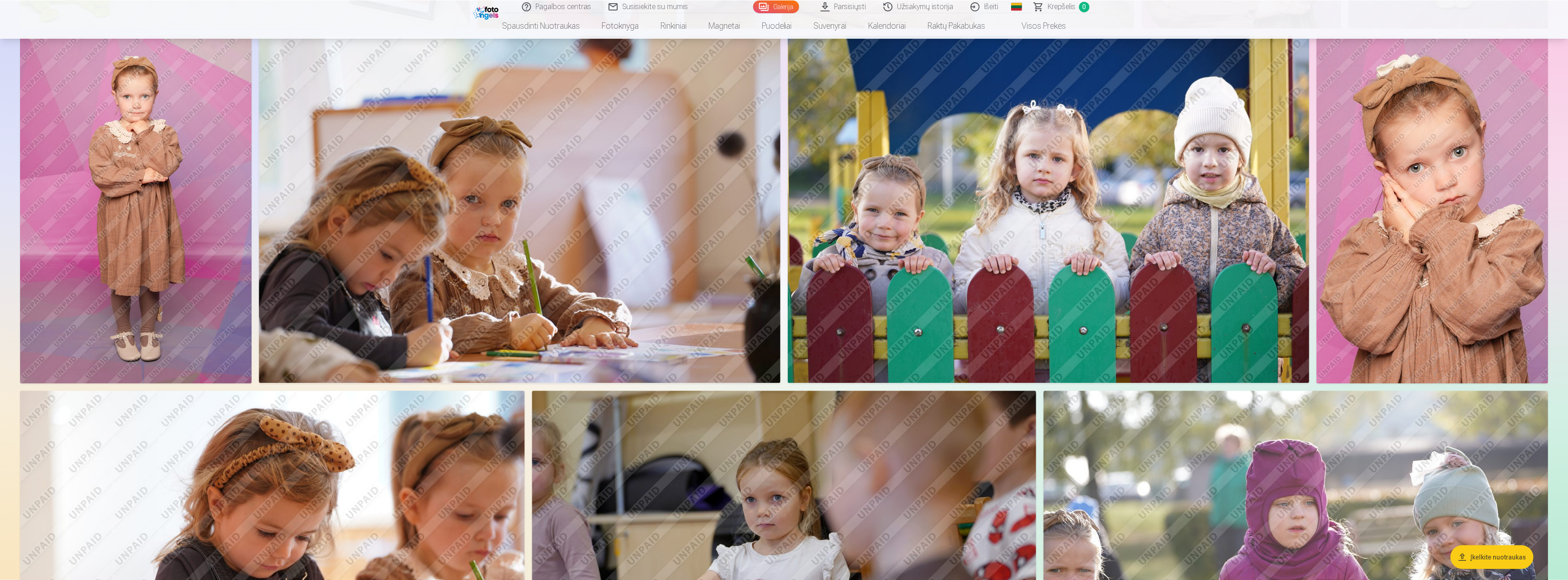
scroll to position [2054, 0]
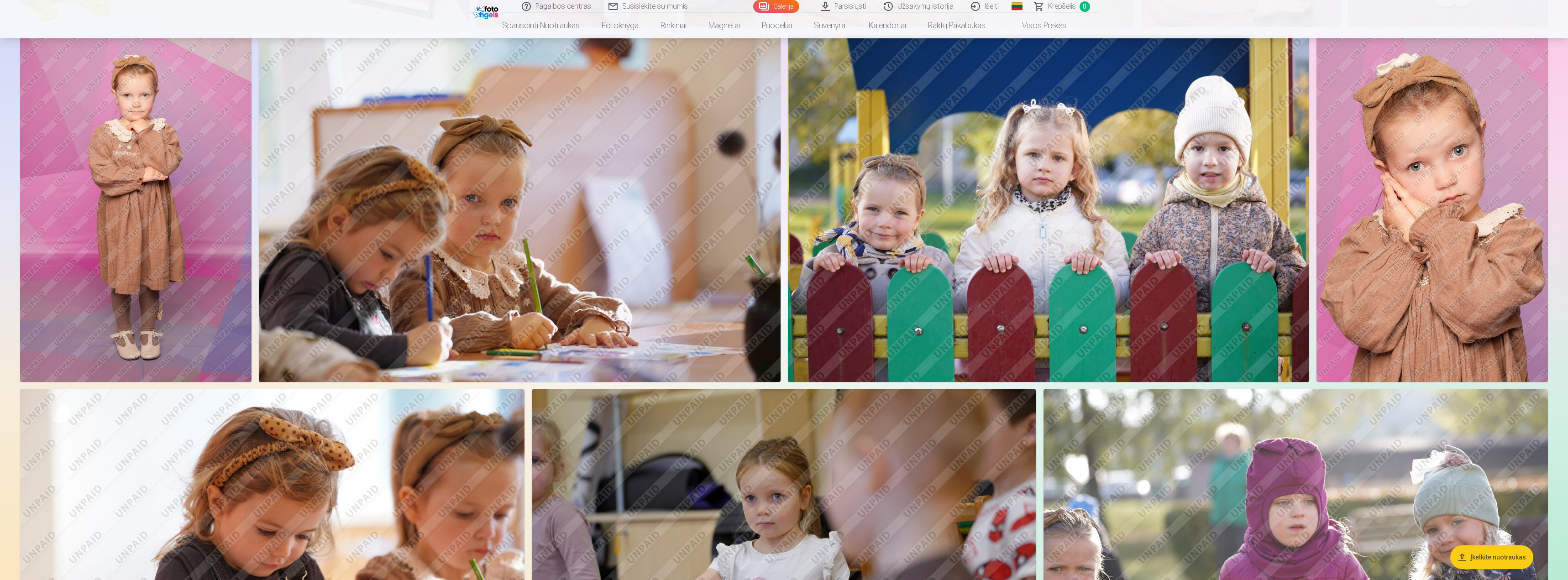
click at [558, 189] on img at bounding box center [519, 209] width 521 height 347
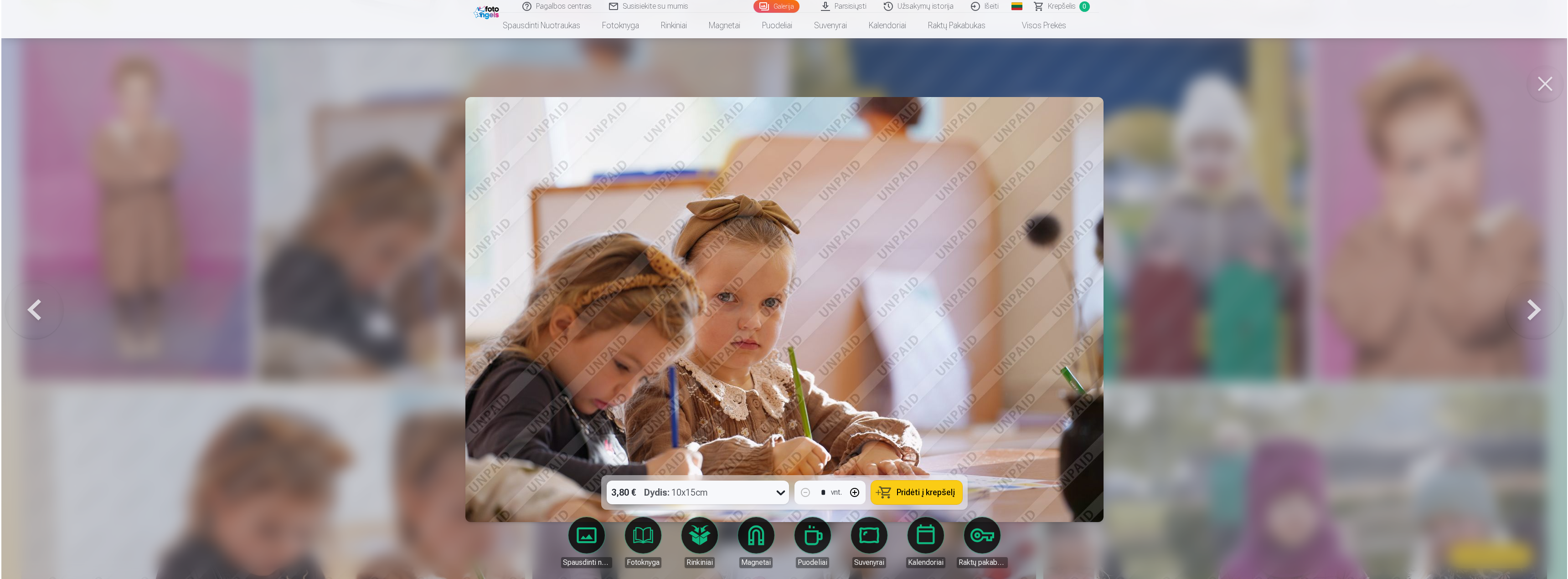
scroll to position [2053, 0]
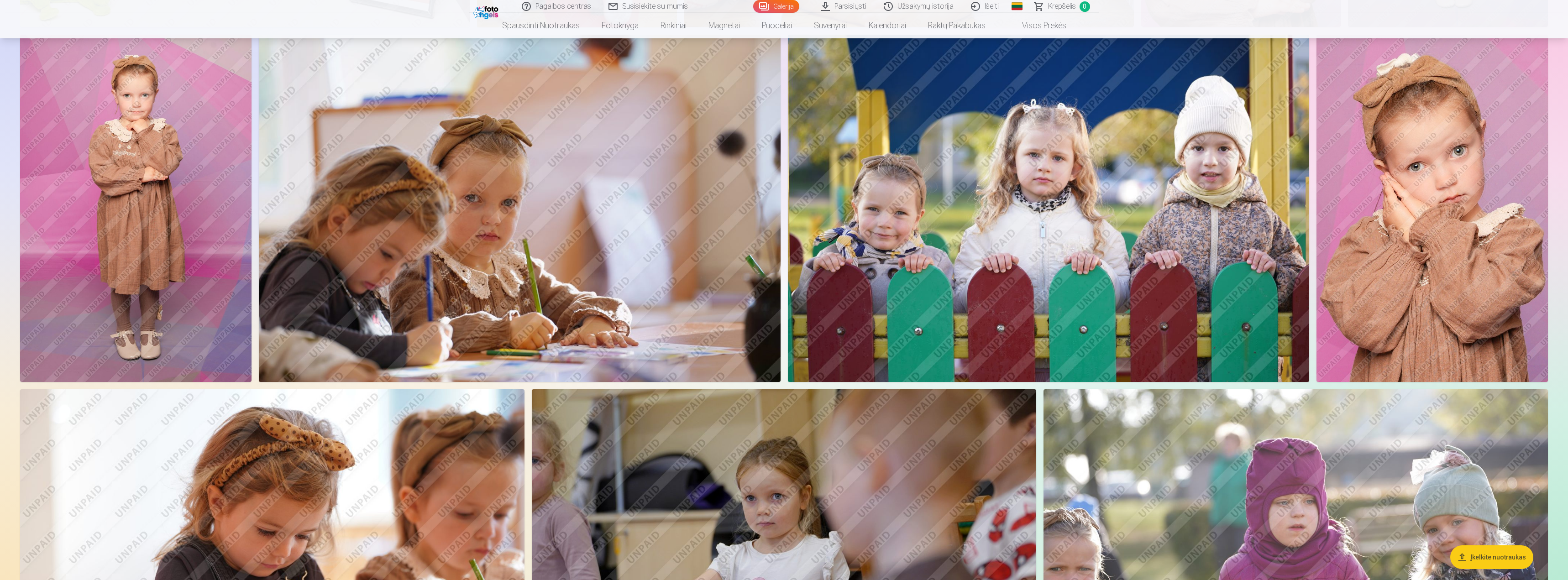
click at [1369, 109] on img at bounding box center [1432, 209] width 231 height 347
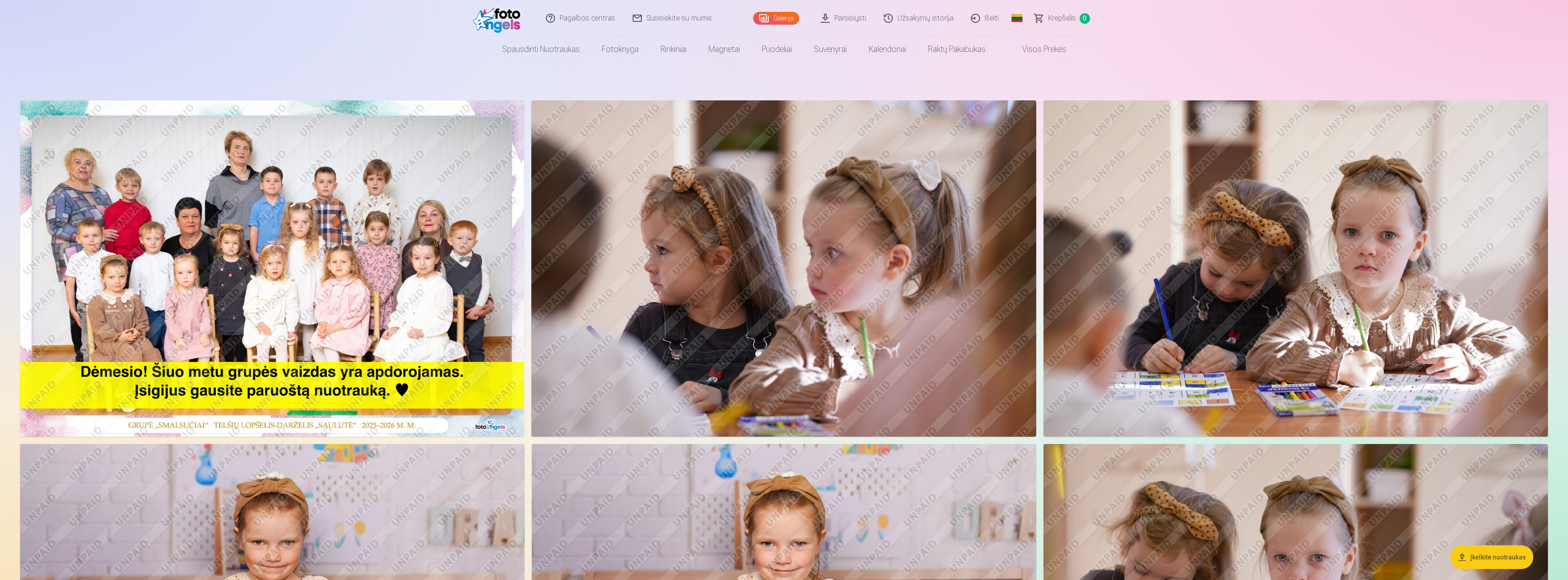
click at [399, 280] on img at bounding box center [272, 269] width 504 height 336
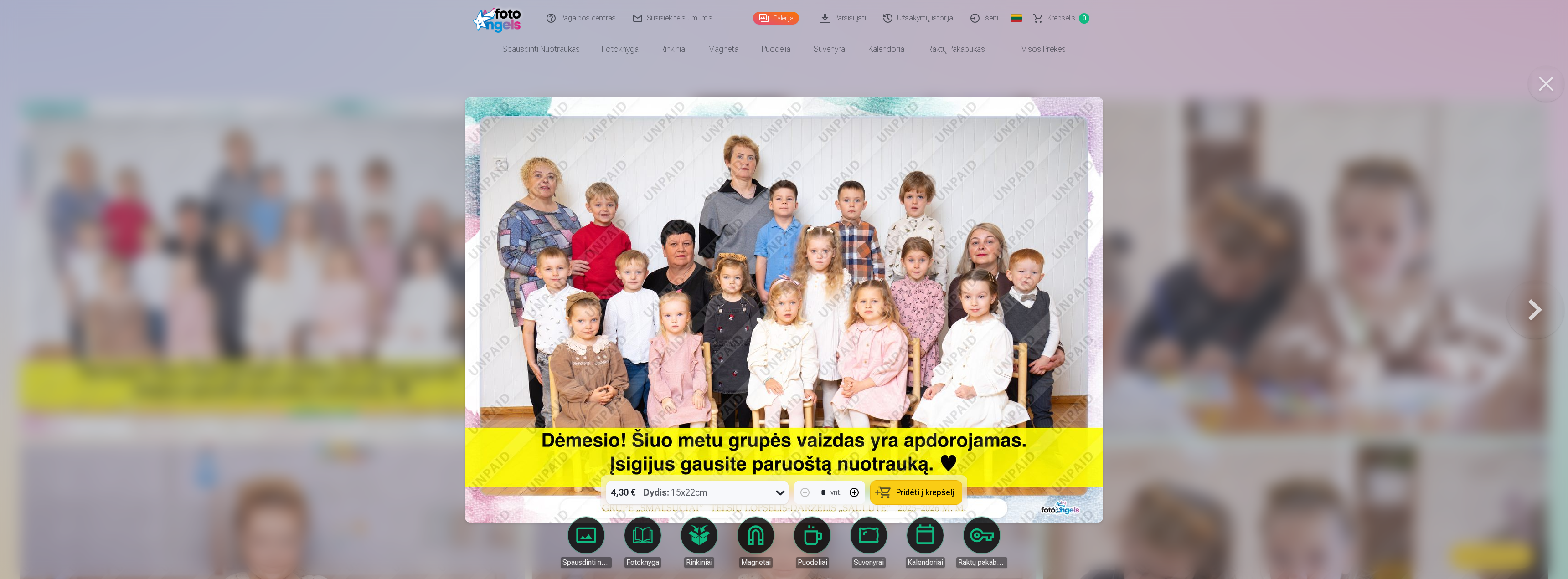
click at [777, 492] on icon at bounding box center [780, 492] width 14 height 14
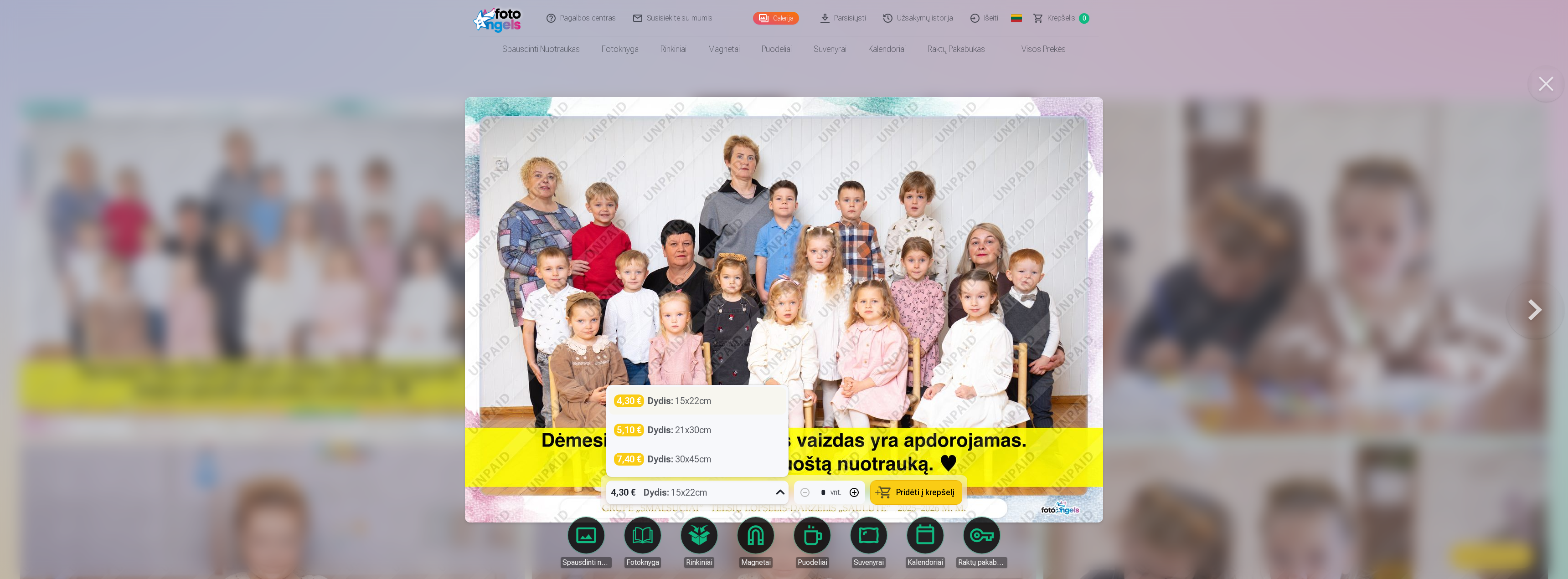
click at [689, 410] on div "4,30 € Dydis : 15x22cm" at bounding box center [698, 401] width 178 height 27
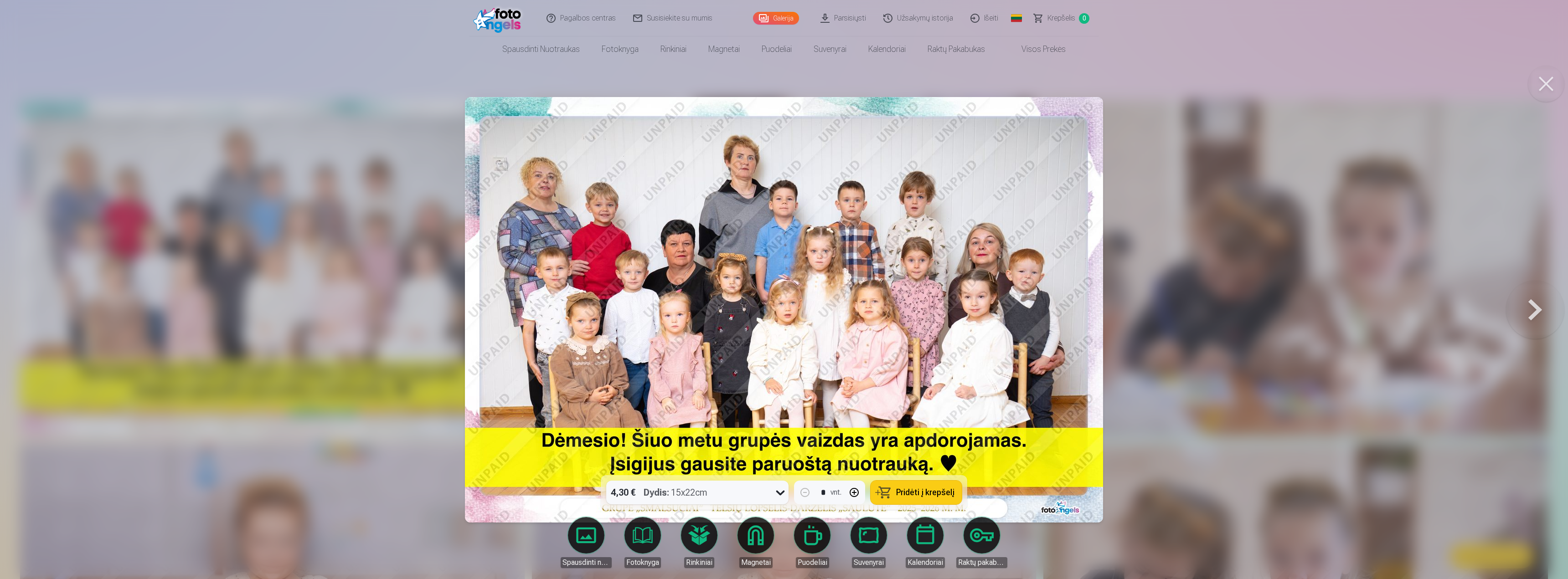
click at [1179, 364] on div at bounding box center [784, 290] width 1568 height 579
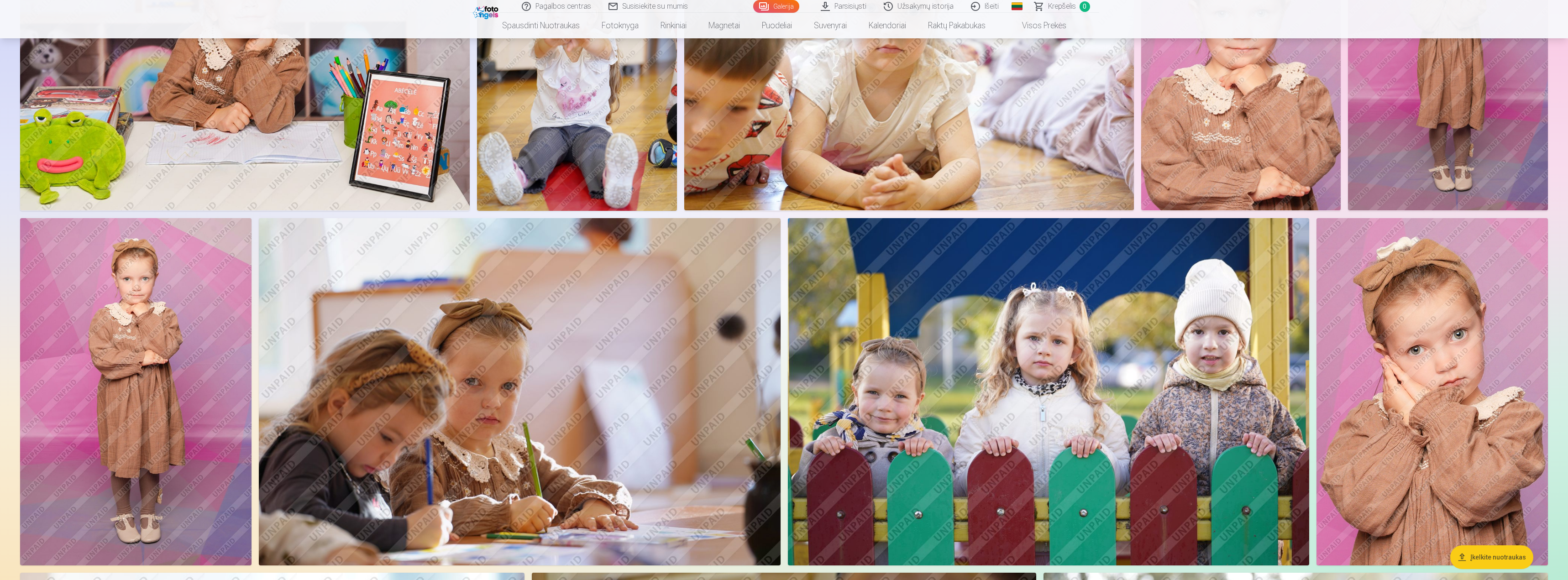
scroll to position [1917, 0]
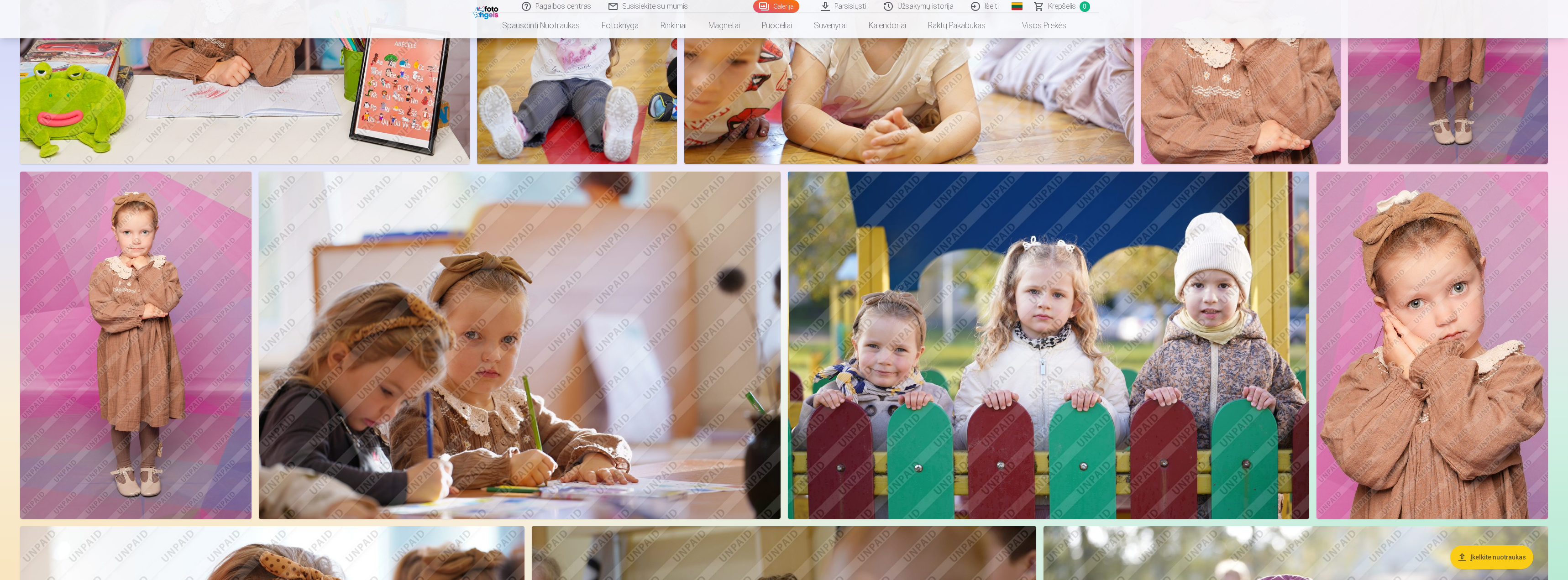
click at [1467, 309] on img at bounding box center [1432, 345] width 231 height 347
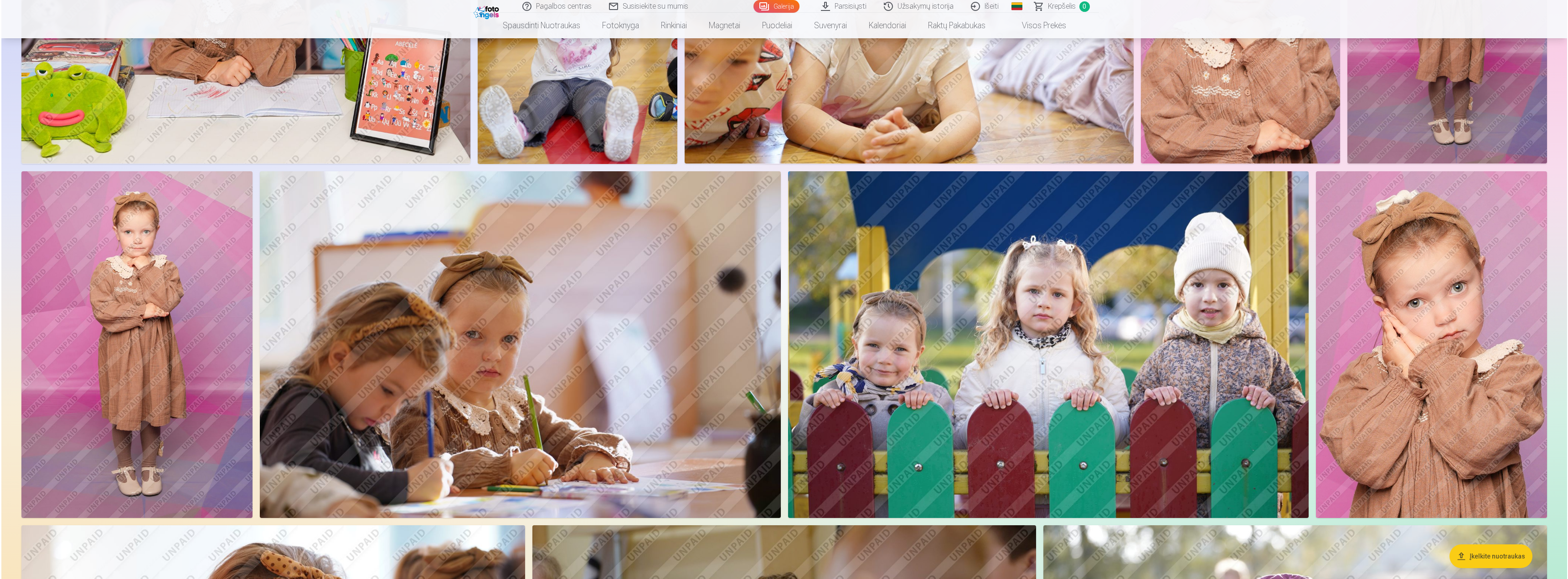
scroll to position [1916, 0]
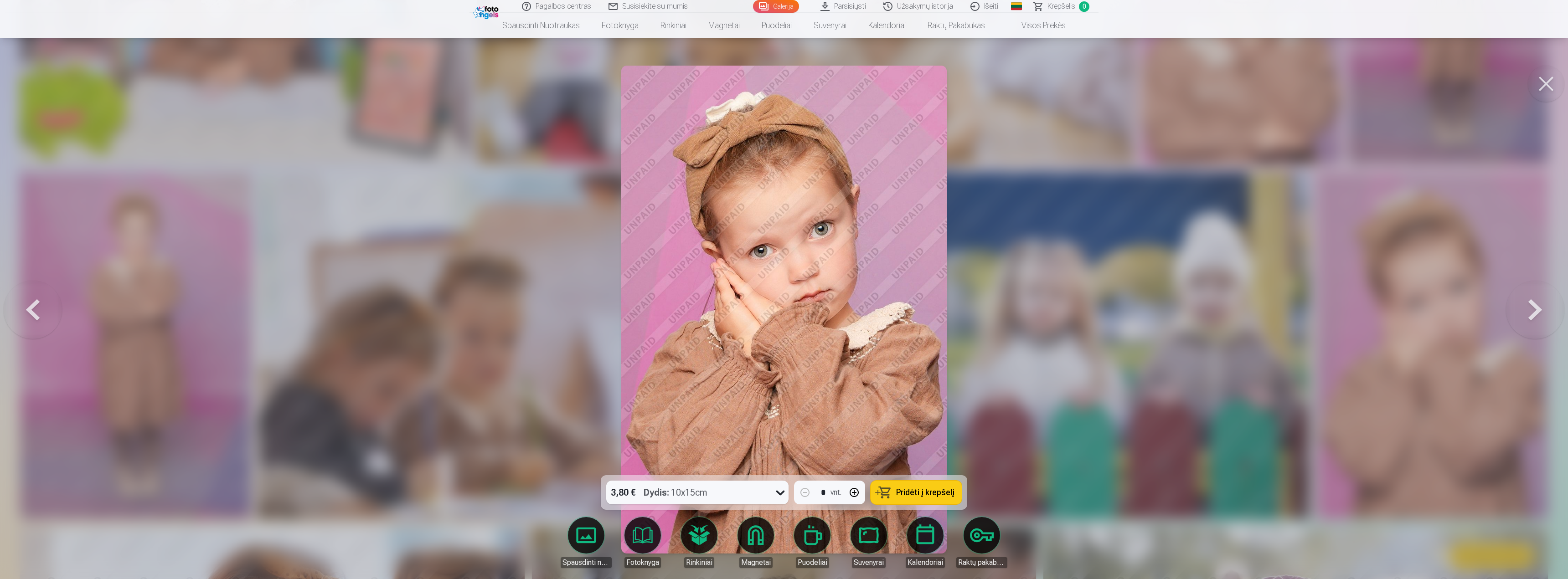
click at [1538, 79] on button at bounding box center [1546, 84] width 36 height 36
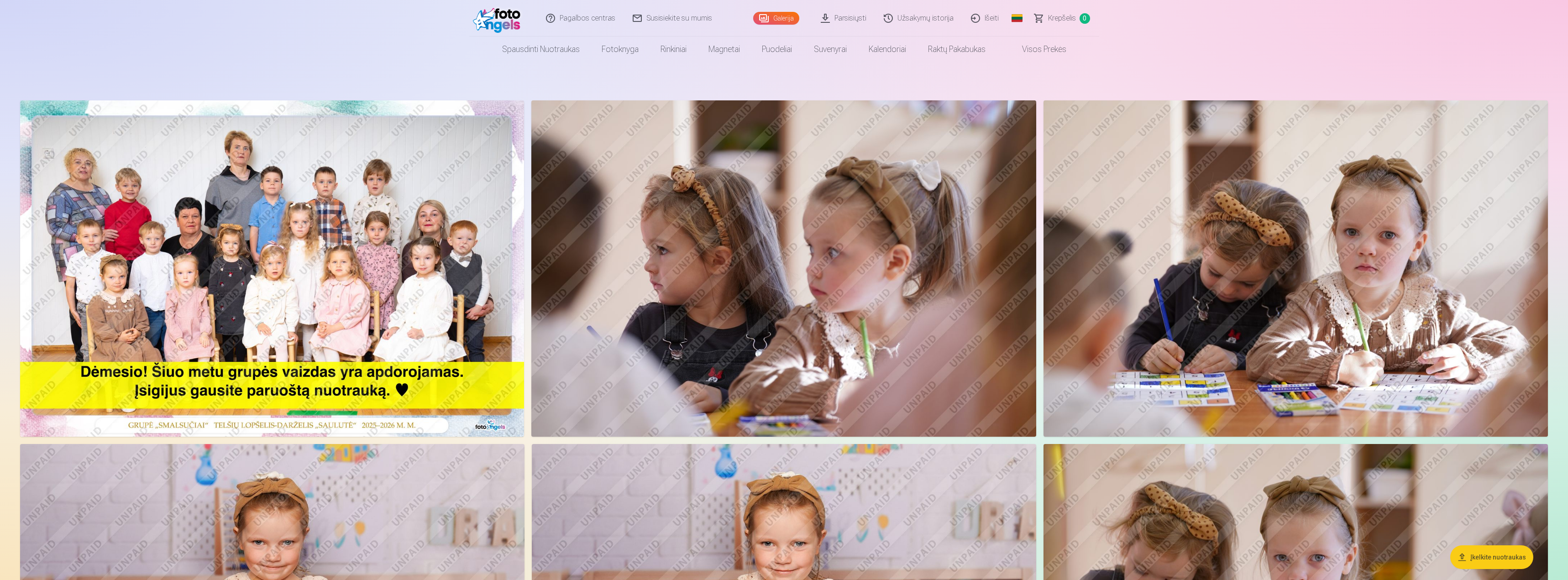
click at [913, 15] on link "Užsakymų istorija" at bounding box center [919, 18] width 88 height 37
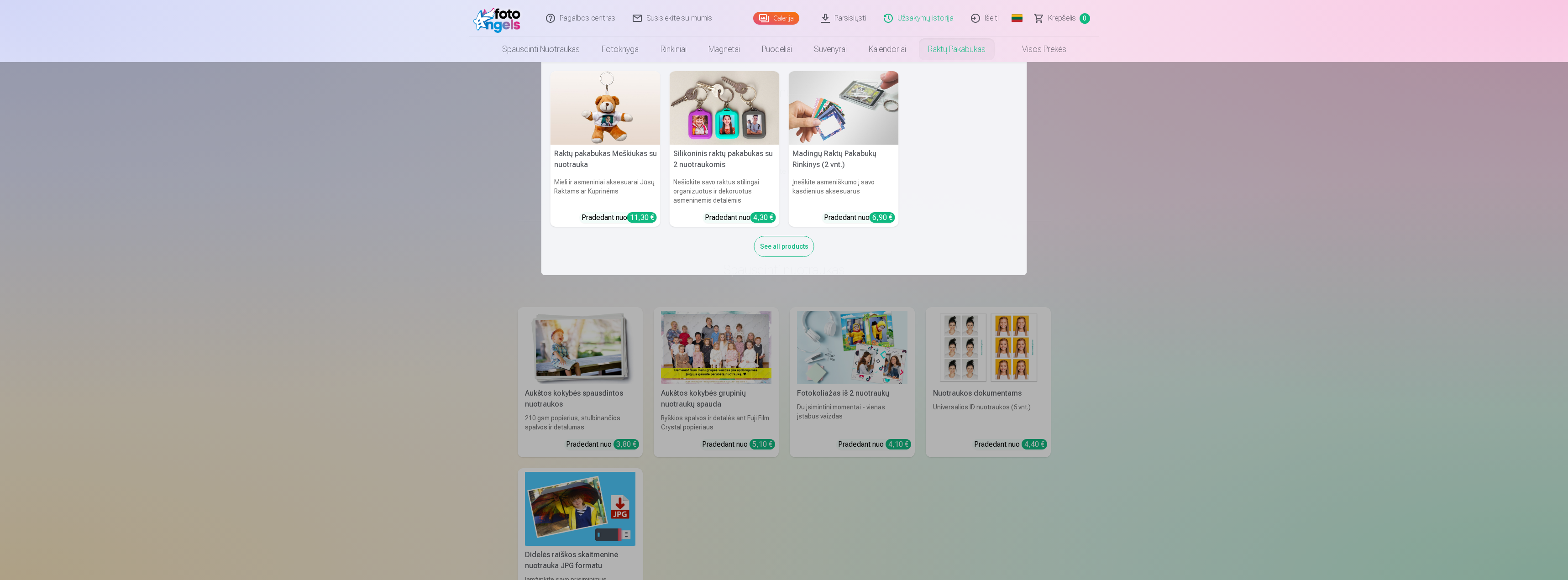
click at [1274, 228] on nav "Raktų pakabukas Meškiukas su nuotrauka Mieli ir asmeniniai aksesuarai Jūsų Rakt…" at bounding box center [784, 169] width 1568 height 213
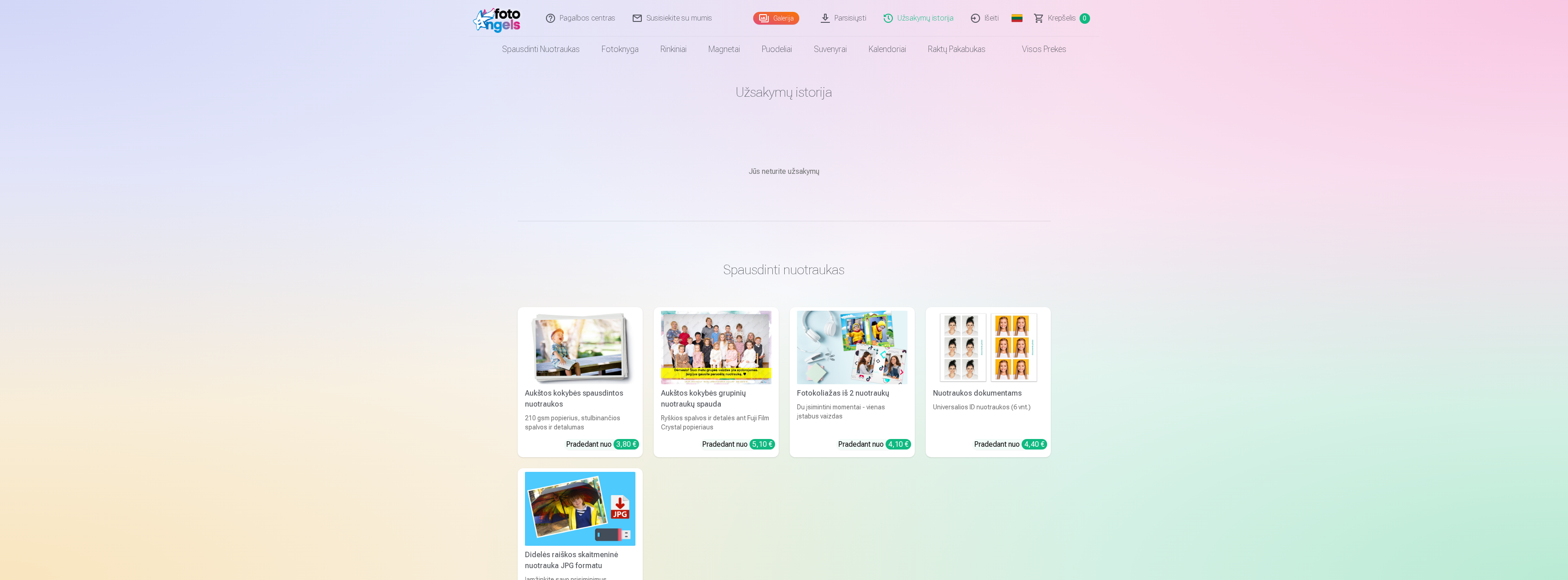
click at [835, 16] on link "Parsisiųsti" at bounding box center [843, 18] width 63 height 37
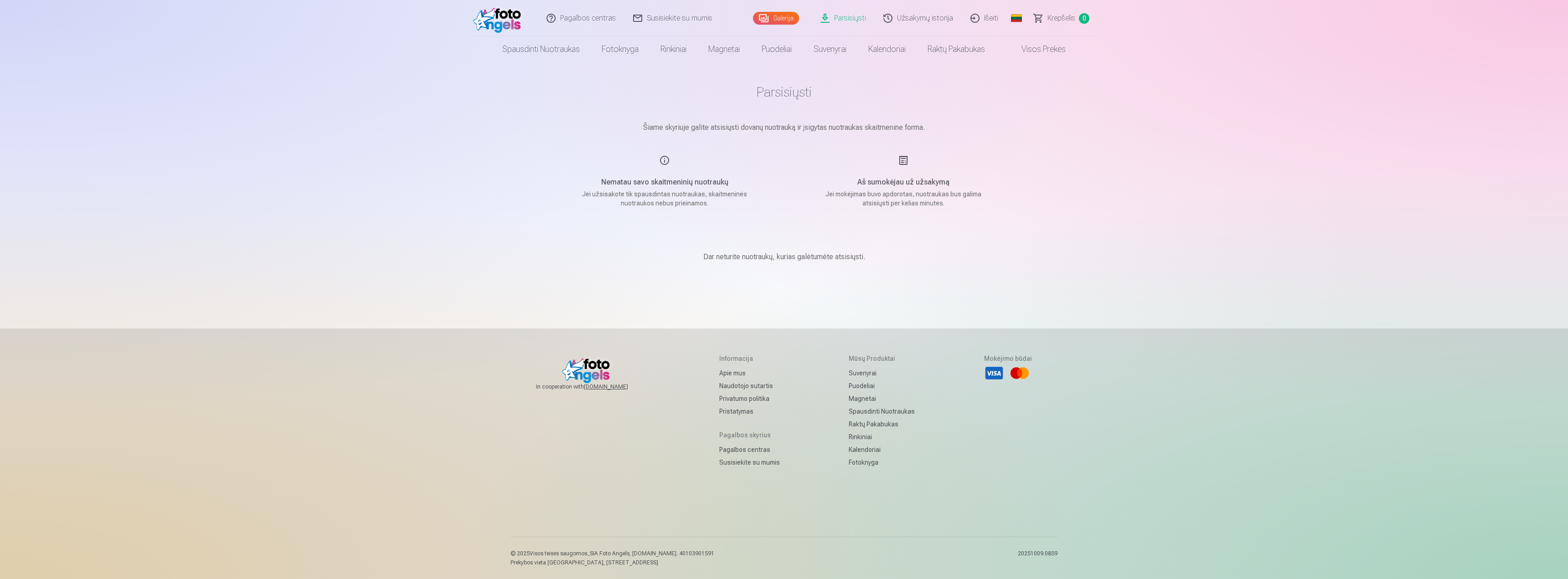
click at [786, 20] on link "Galerija" at bounding box center [776, 18] width 46 height 13
